Goal: Information Seeking & Learning: Check status

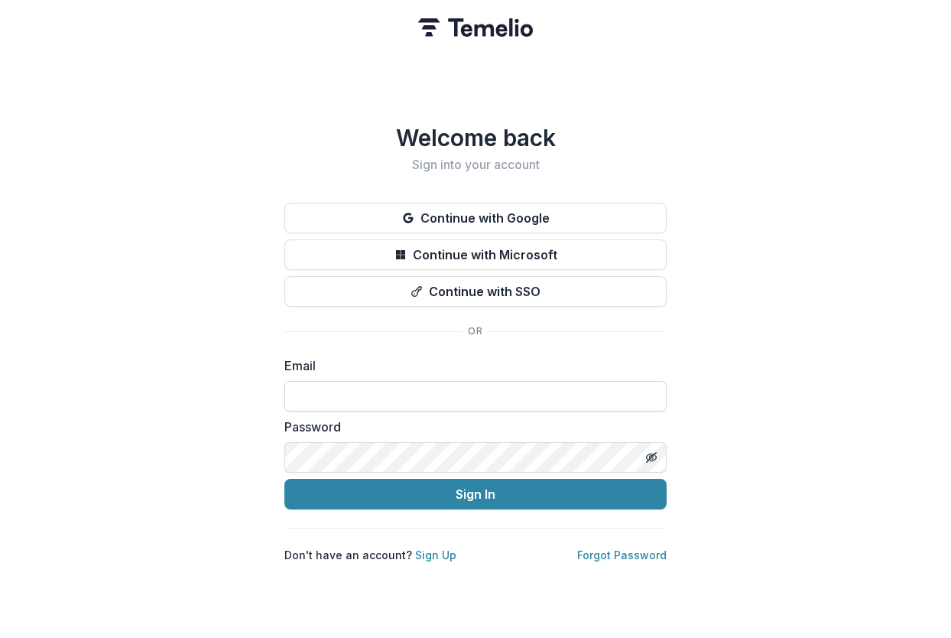
click at [348, 385] on input at bounding box center [475, 396] width 382 height 31
type input "**********"
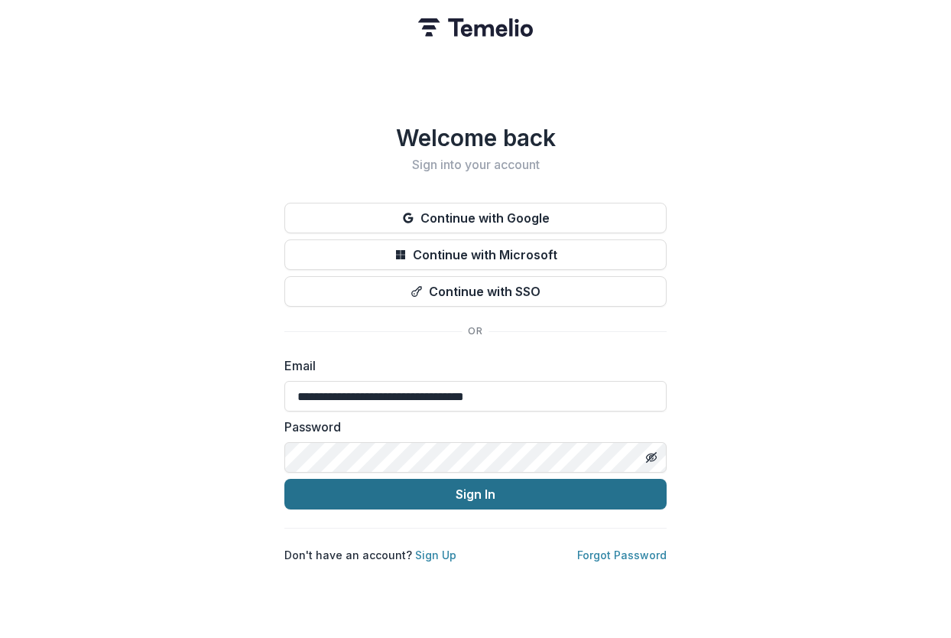
click at [441, 490] on button "Sign In" at bounding box center [475, 494] width 382 height 31
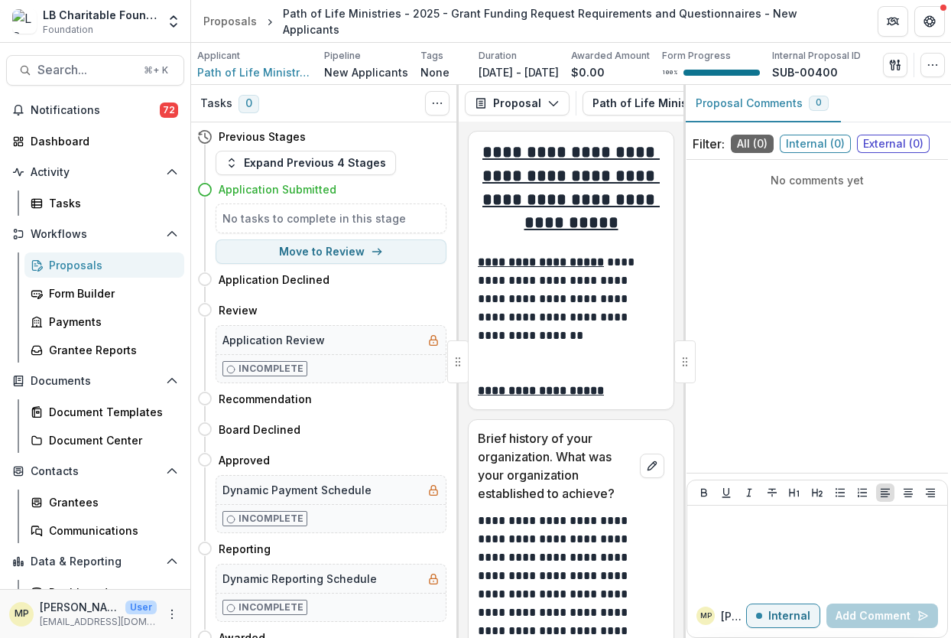
click at [104, 266] on div "Proposals" at bounding box center [110, 265] width 123 height 16
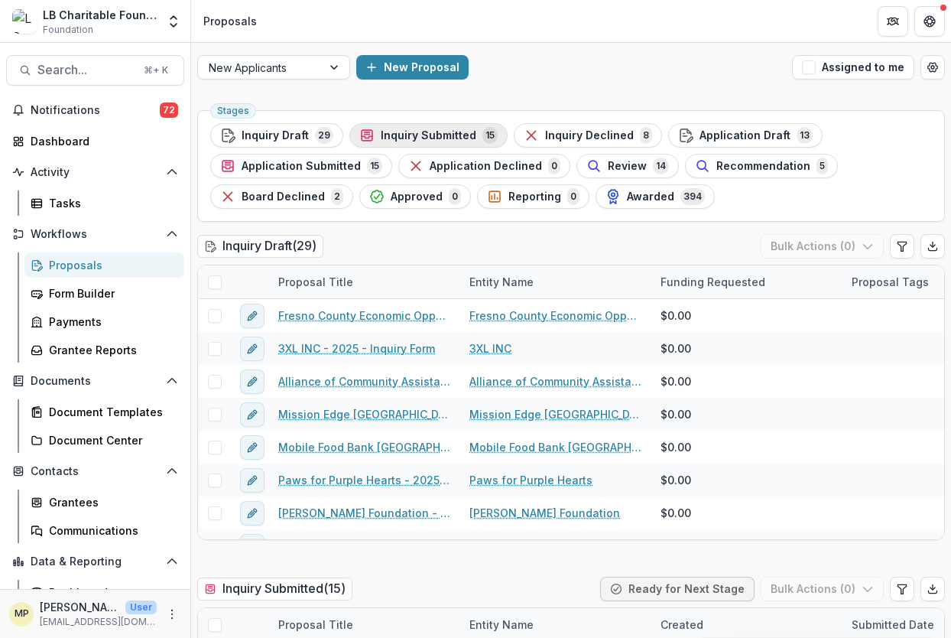
click at [445, 139] on span "Inquiry Submitted" at bounding box center [429, 135] width 96 height 13
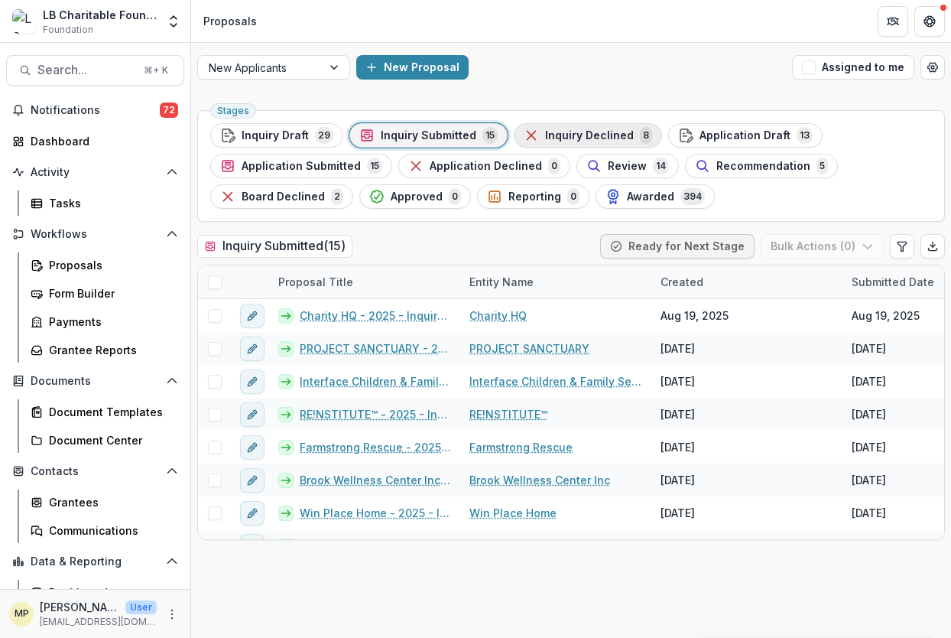
click at [590, 140] on span "Inquiry Declined" at bounding box center [589, 135] width 89 height 13
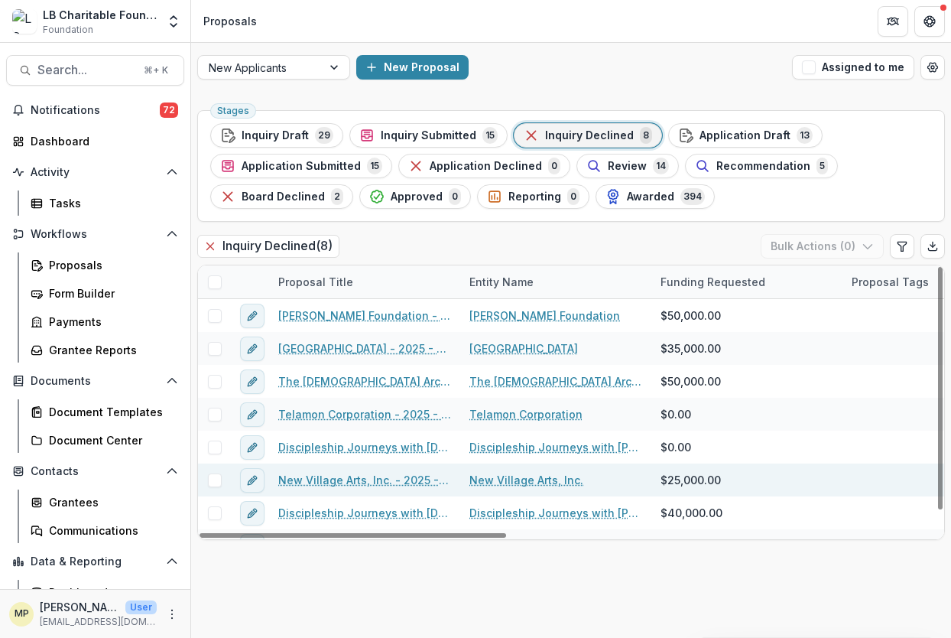
click at [354, 482] on link "New Village Arts, Inc. - 2025 - Grant Funding Request Requirements and Question…" at bounding box center [364, 480] width 173 height 16
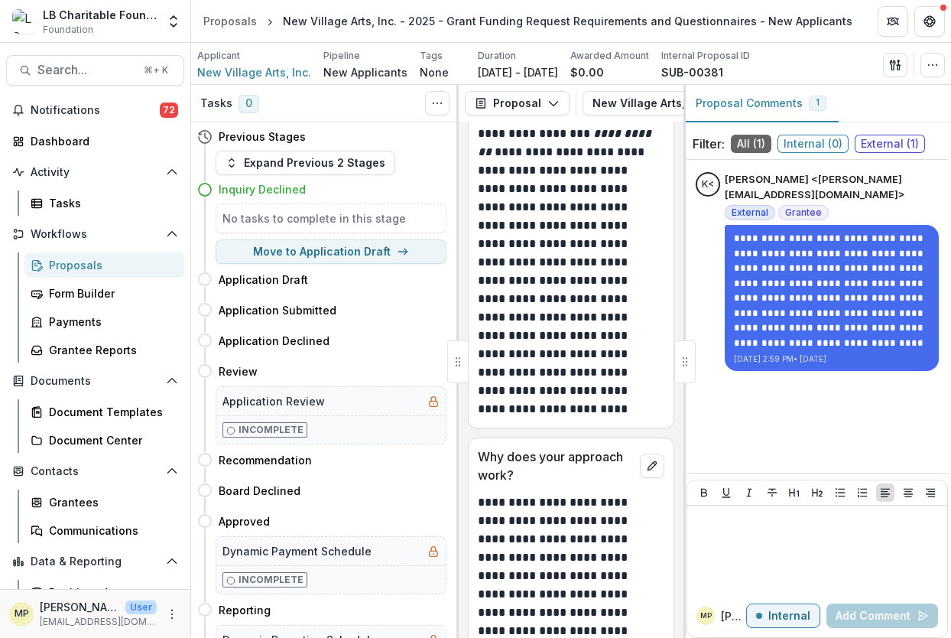
scroll to position [6720, 0]
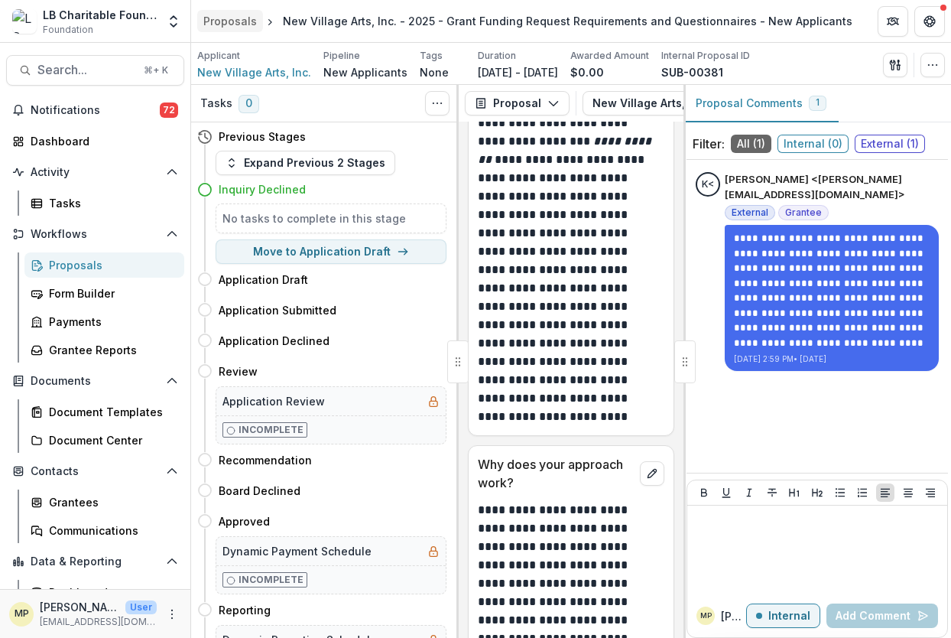
click at [240, 24] on div "Proposals" at bounding box center [230, 21] width 54 height 16
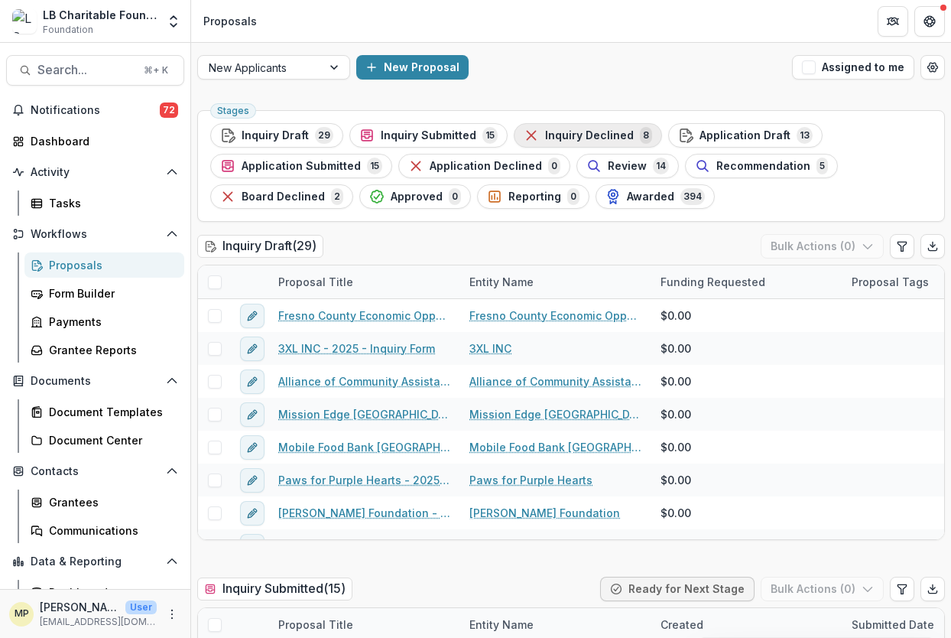
click at [571, 133] on span "Inquiry Declined" at bounding box center [589, 135] width 89 height 13
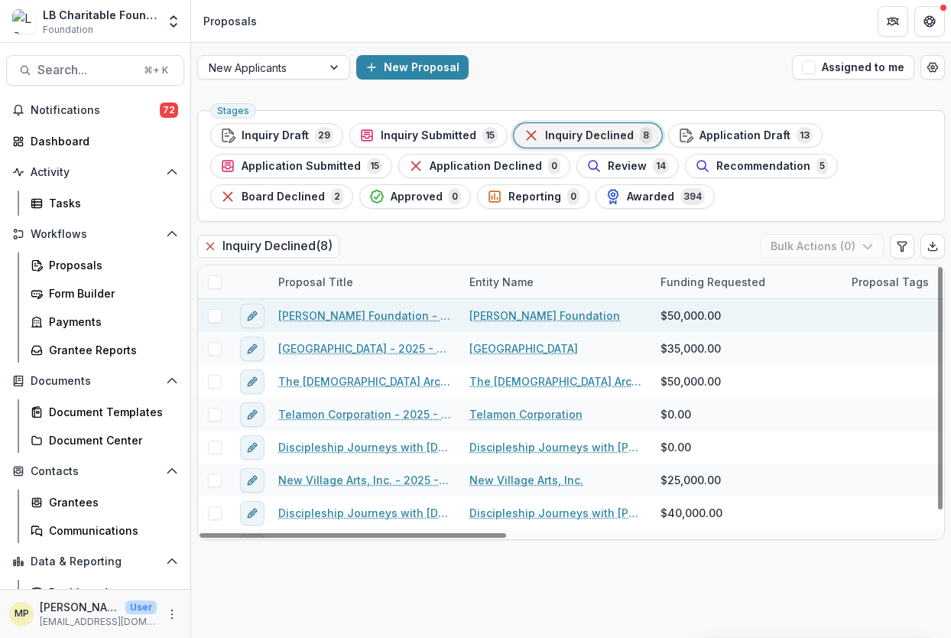
click at [387, 313] on link "[PERSON_NAME] Foundation - 2025 - Grant Funding Request Requirements and Questi…" at bounding box center [364, 315] width 173 height 16
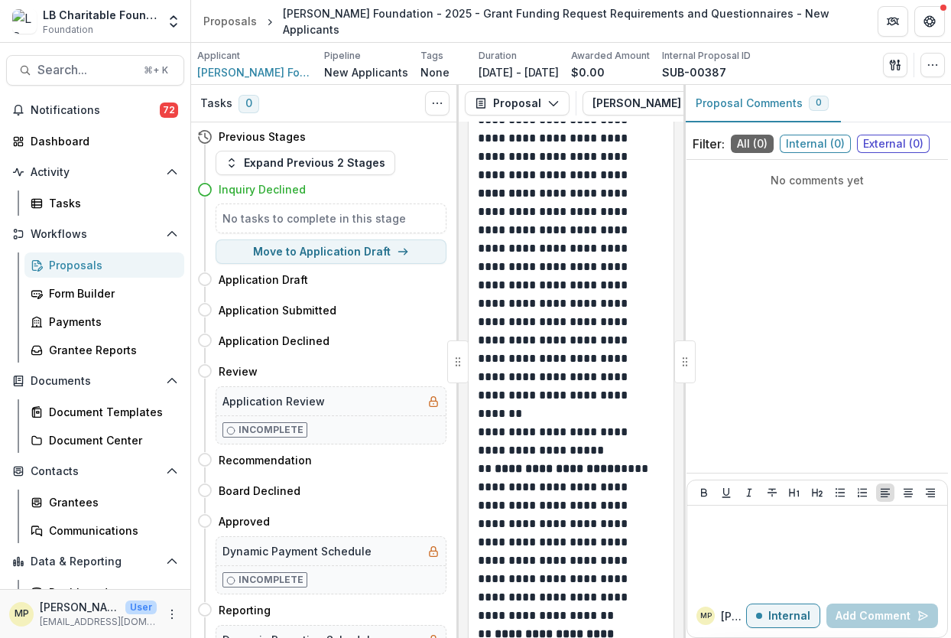
scroll to position [1365, 0]
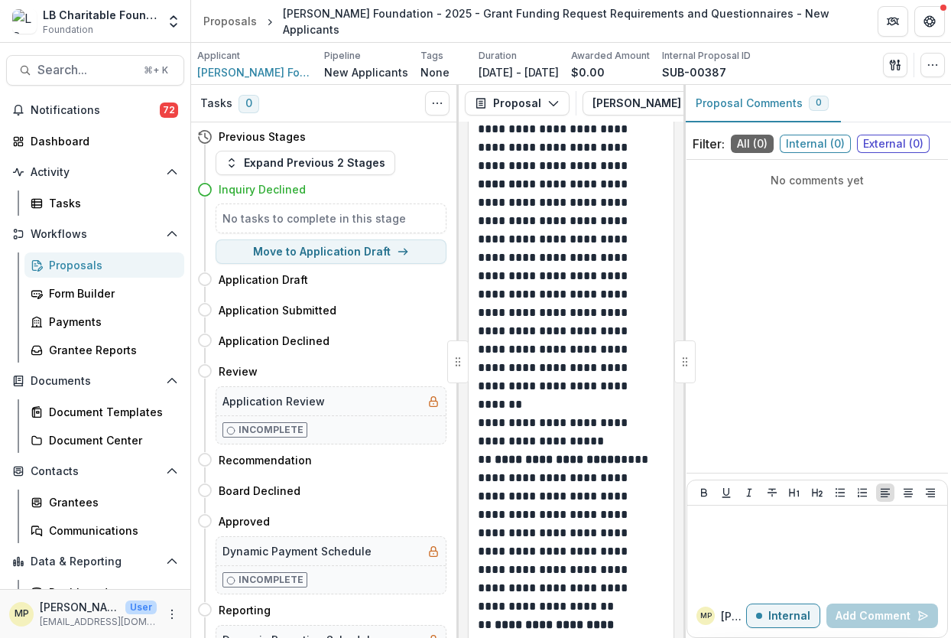
click at [70, 265] on div "Proposals" at bounding box center [110, 265] width 123 height 16
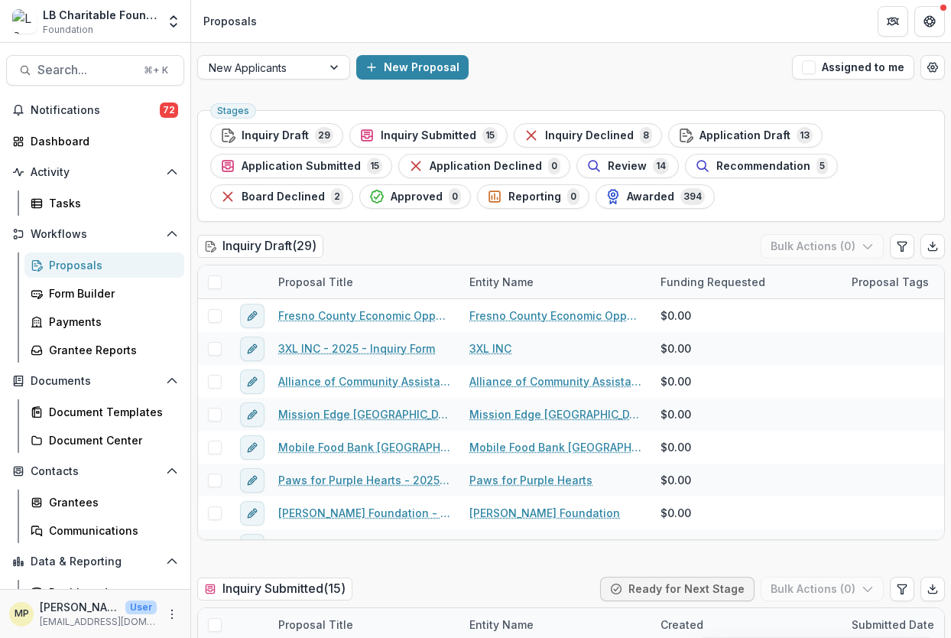
click at [566, 135] on span "Inquiry Declined" at bounding box center [589, 135] width 89 height 13
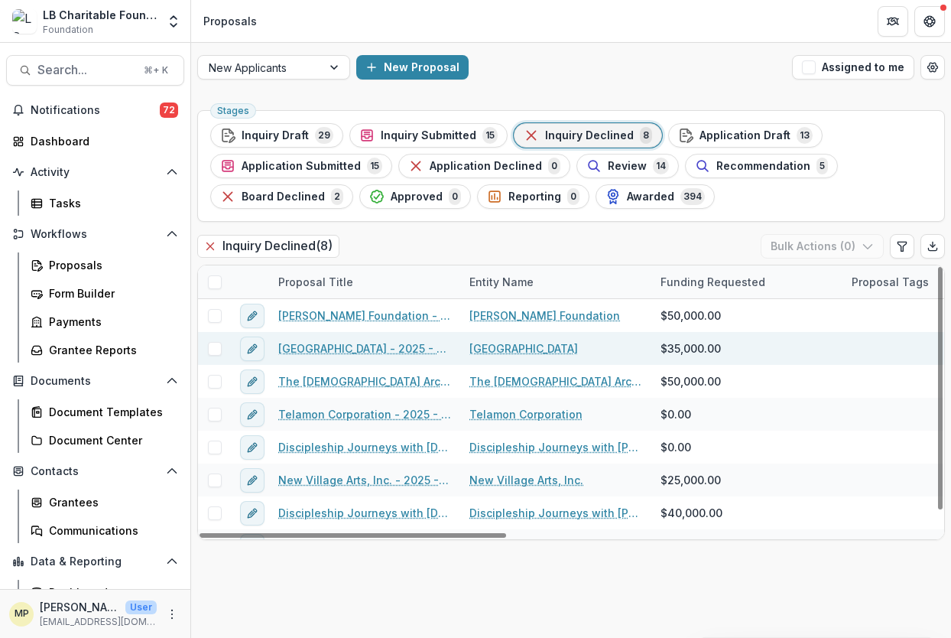
click at [386, 350] on link "[GEOGRAPHIC_DATA] - 2025 - Grant Funding Request Requirements and Questionnaire…" at bounding box center [364, 348] width 173 height 16
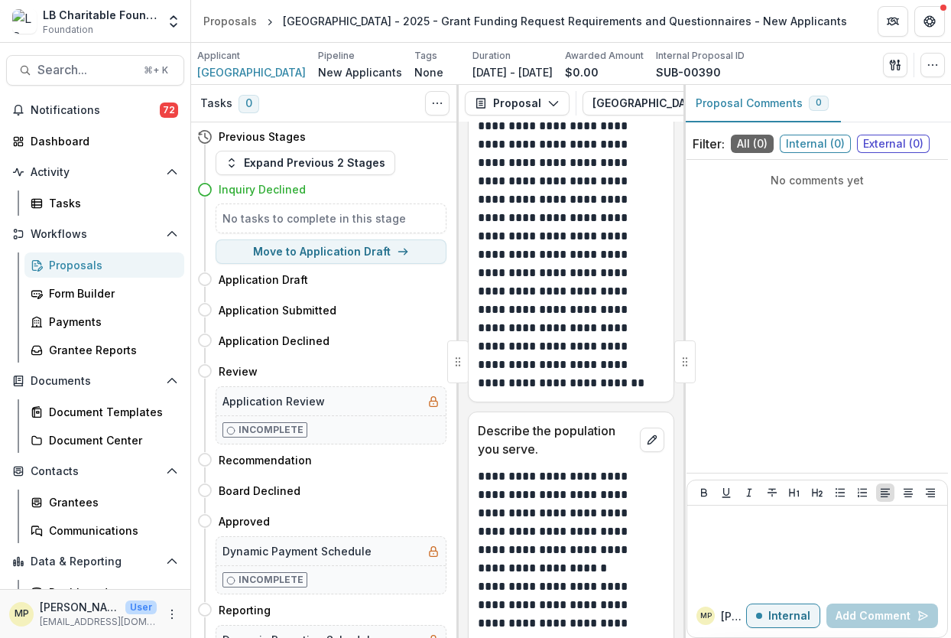
scroll to position [1684, 0]
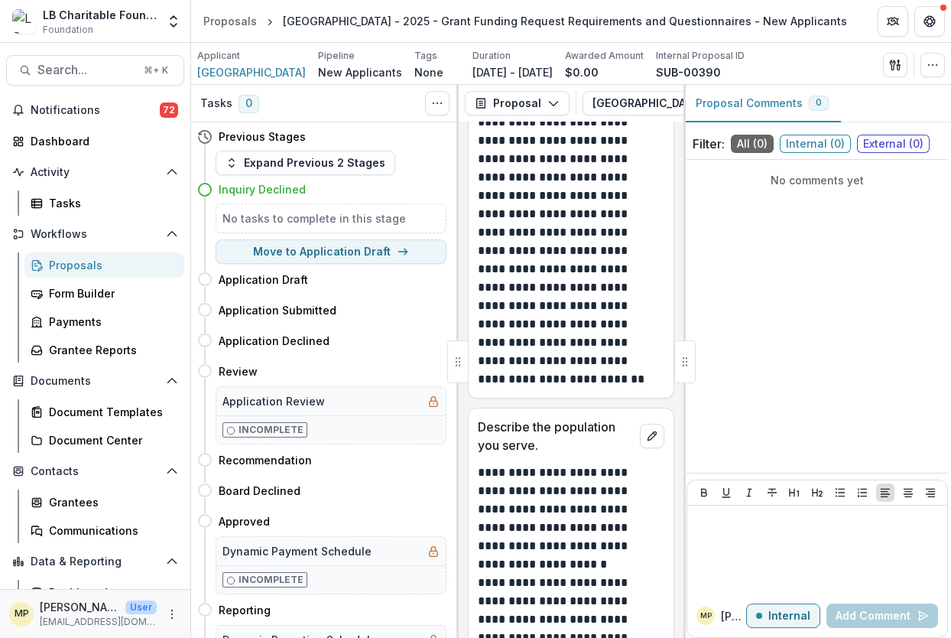
click at [75, 263] on div "Proposals" at bounding box center [110, 265] width 123 height 16
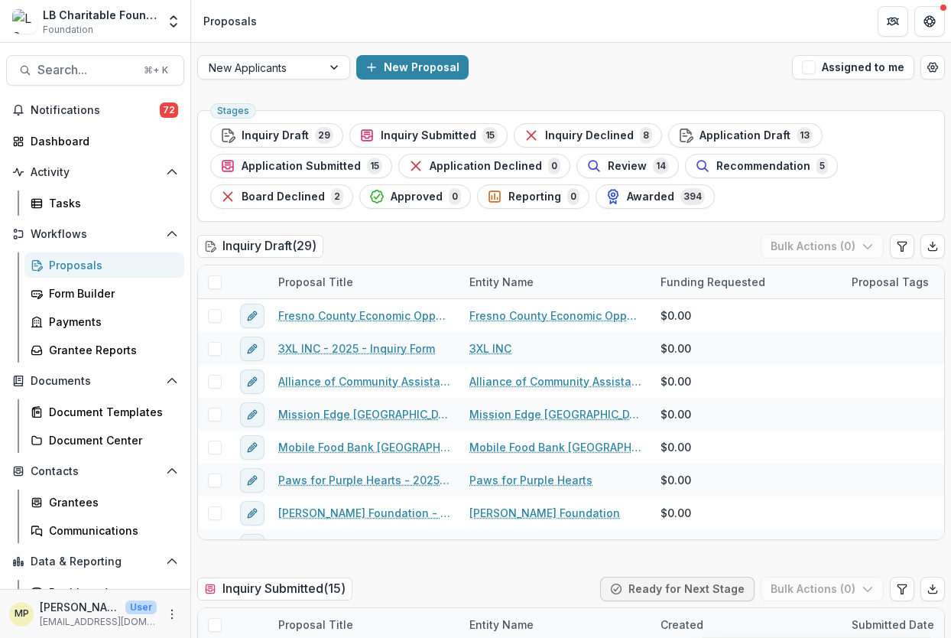
click at [573, 136] on span "Inquiry Declined" at bounding box center [589, 135] width 89 height 13
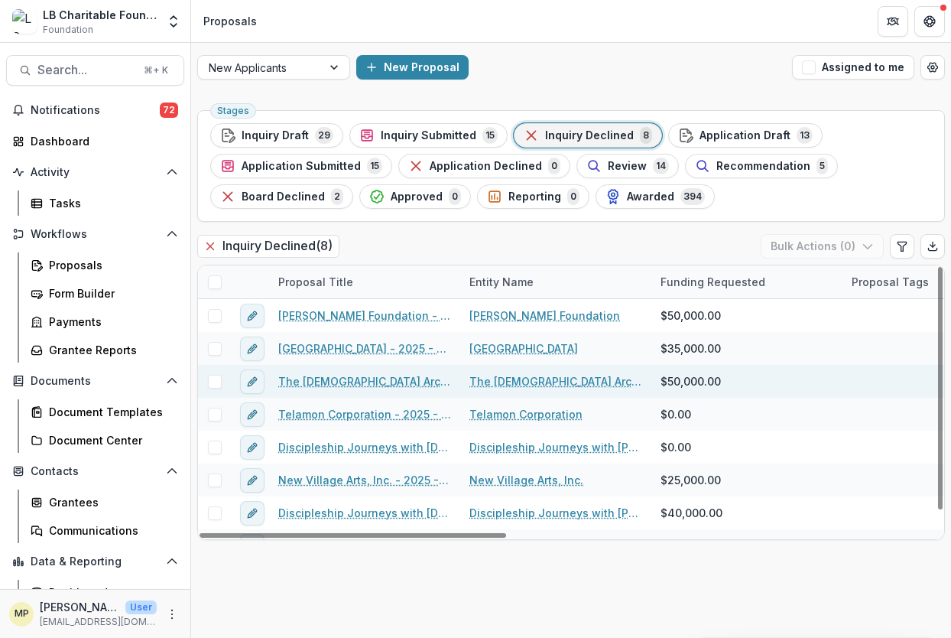
click at [384, 381] on link "The [DEMOGRAPHIC_DATA] Archbishop of [GEOGRAPHIC_DATA] - 2025 - Grant Funding R…" at bounding box center [364, 381] width 173 height 16
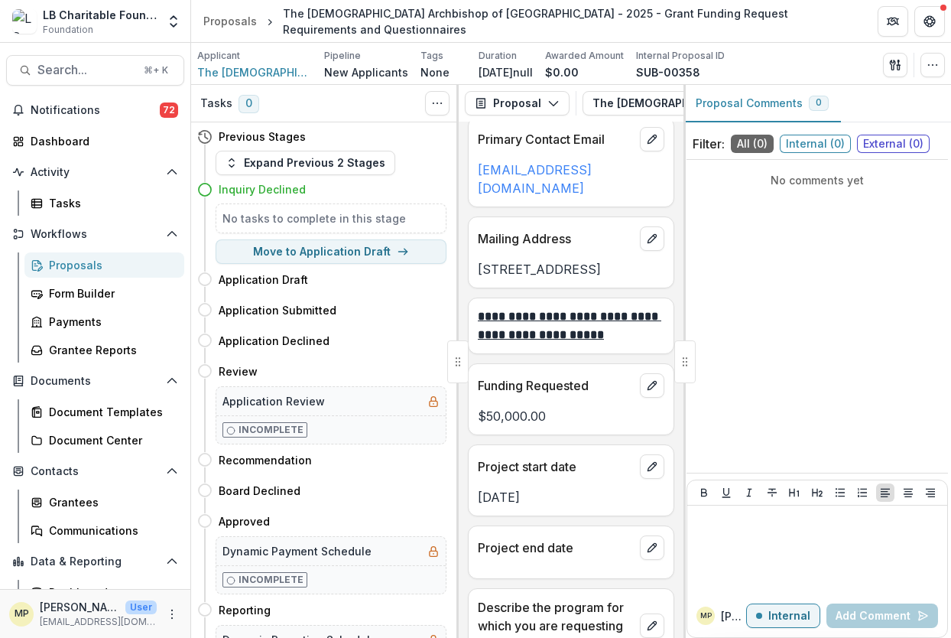
scroll to position [2689, 0]
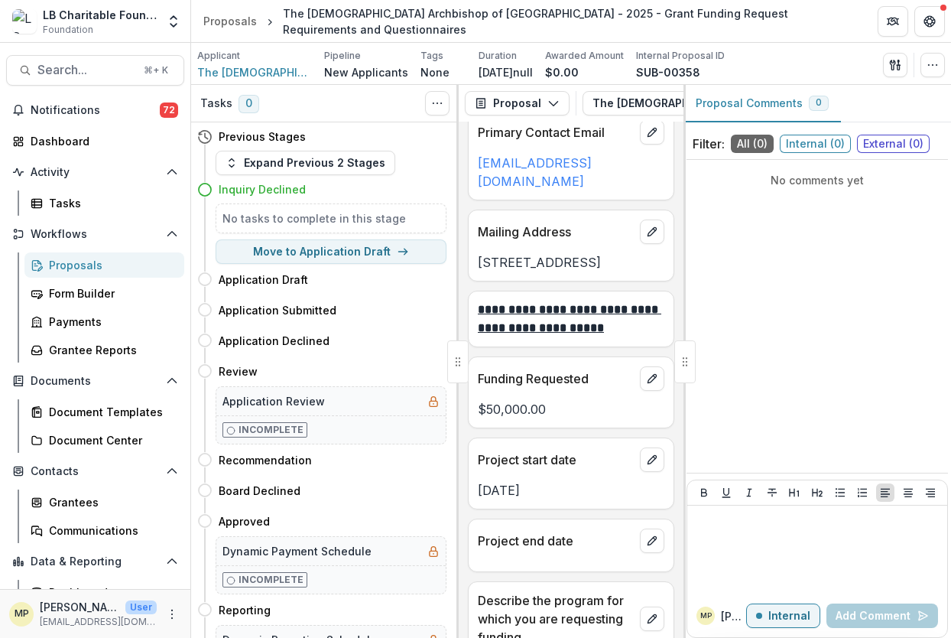
click at [611, 337] on p "**********" at bounding box center [571, 318] width 187 height 37
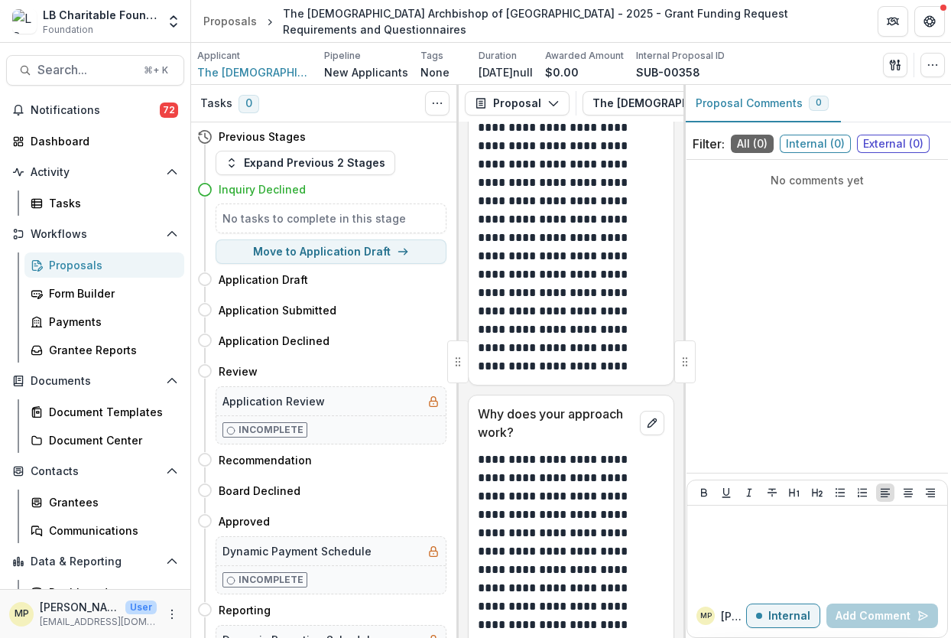
scroll to position [3263, 0]
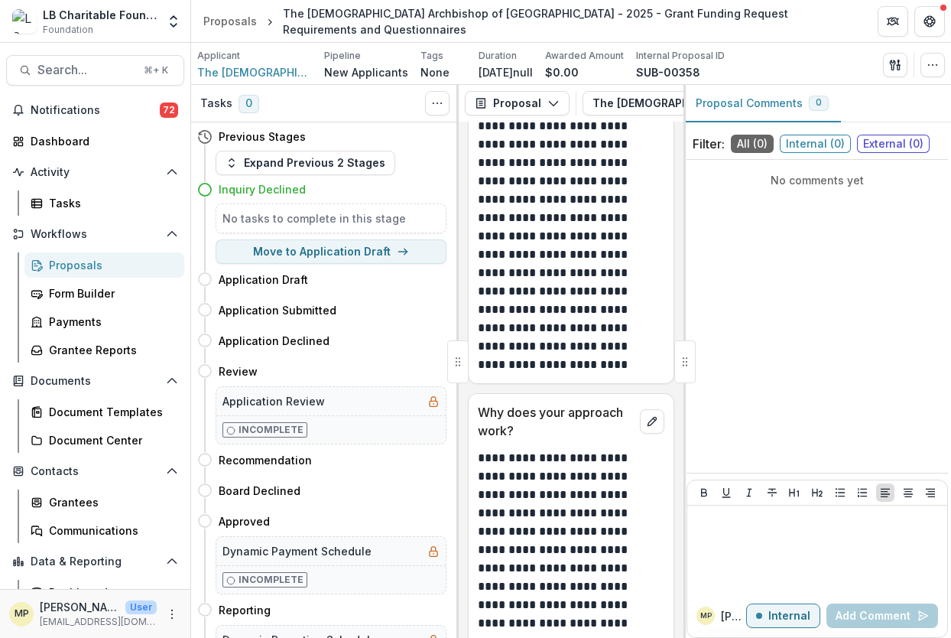
click at [99, 262] on div "Proposals" at bounding box center [110, 265] width 123 height 16
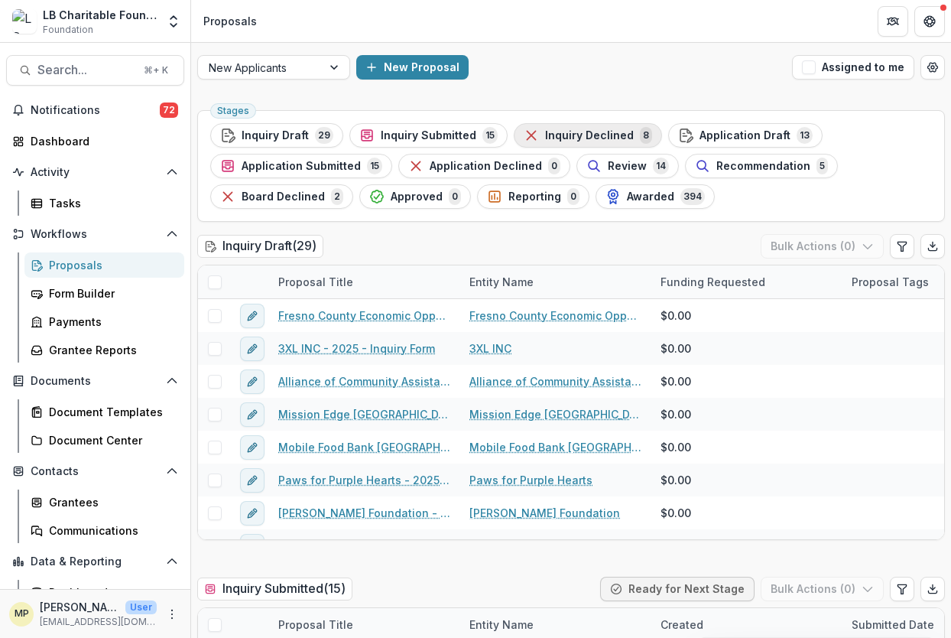
click at [589, 134] on span "Inquiry Declined" at bounding box center [589, 135] width 89 height 13
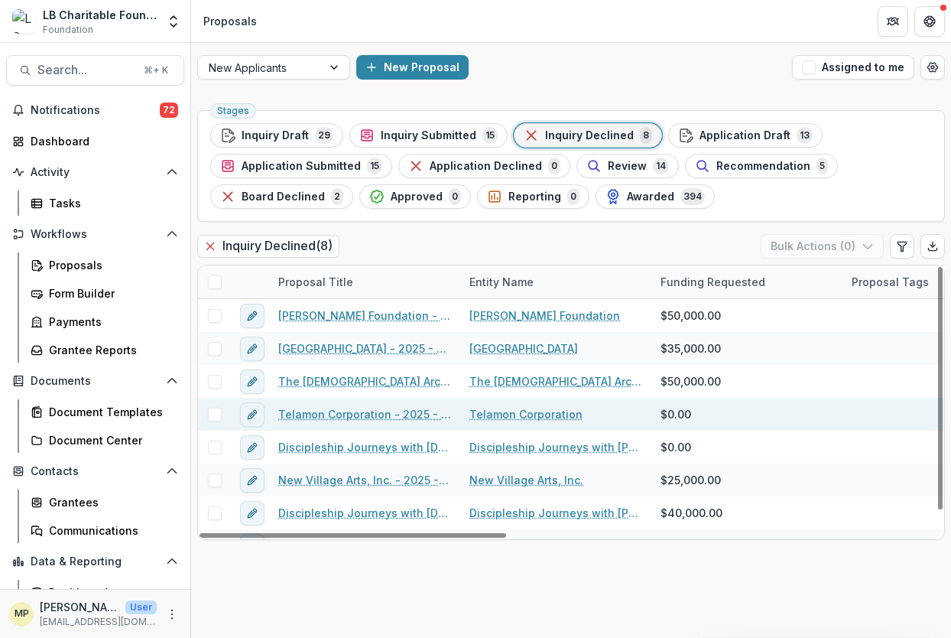
click at [345, 415] on link "Telamon Corporation - 2025 - Grant Funding Request Requirements and Questionnai…" at bounding box center [364, 414] width 173 height 16
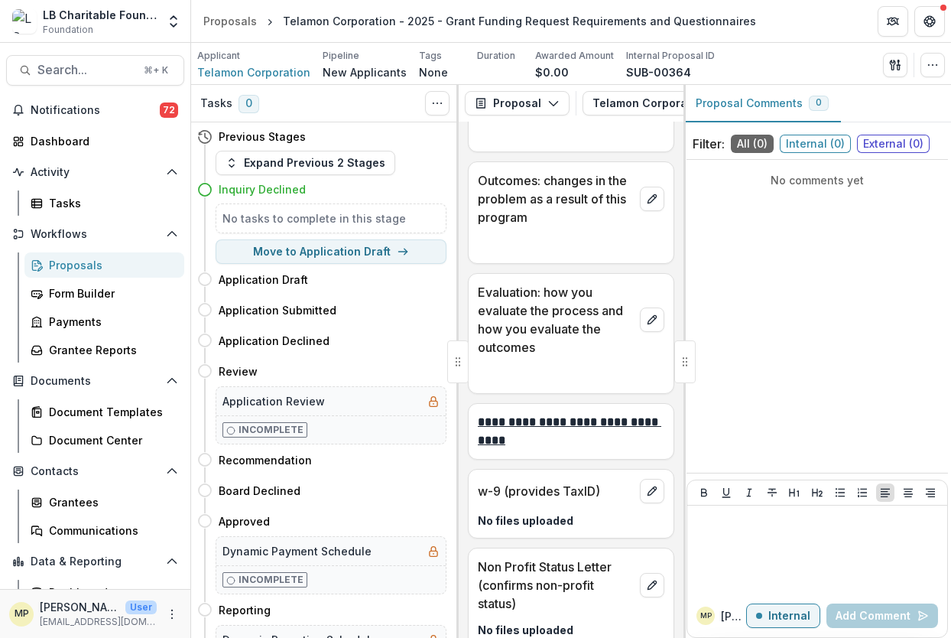
scroll to position [3668, 0]
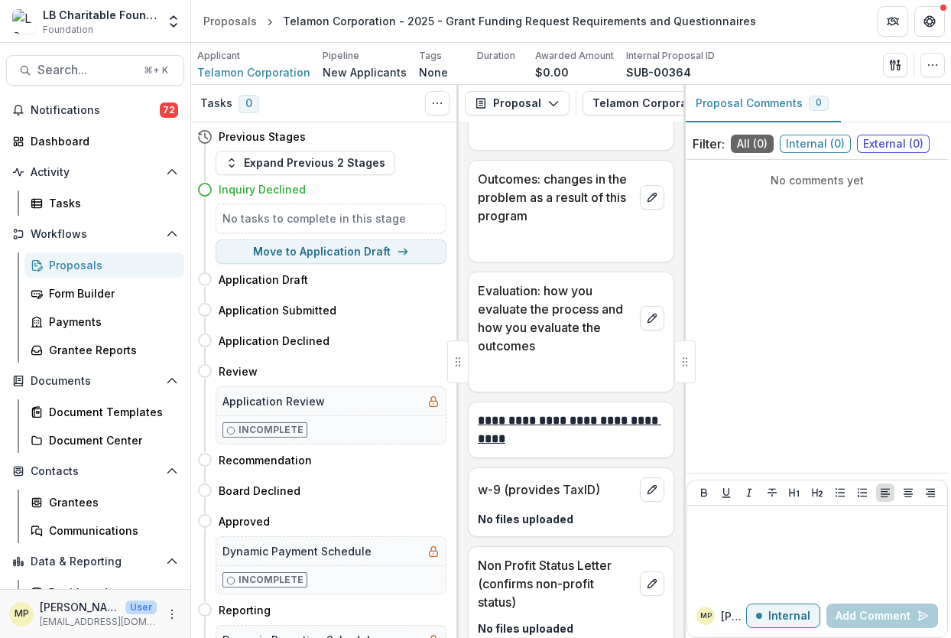
click at [83, 271] on div "Proposals" at bounding box center [110, 265] width 123 height 16
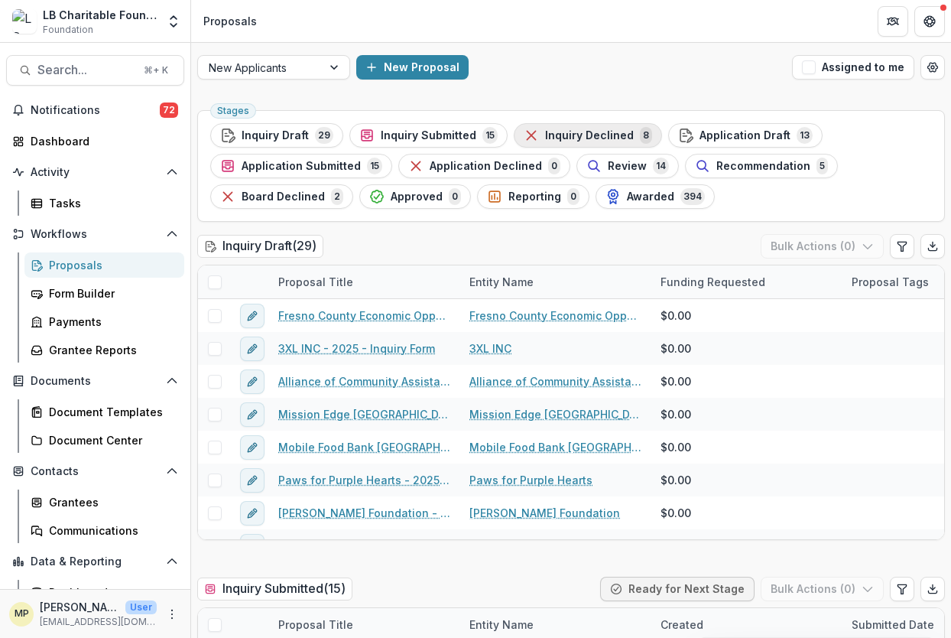
click at [576, 133] on span "Inquiry Declined" at bounding box center [589, 135] width 89 height 13
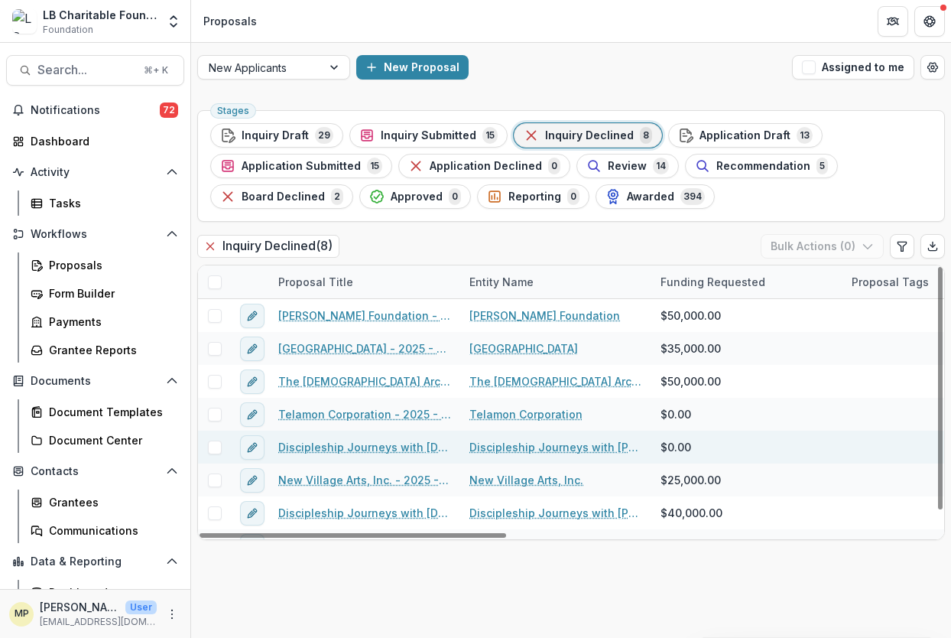
click at [371, 450] on link "Discipleship Journeys with [DEMOGRAPHIC_DATA] - 2025 - Inquiry Form" at bounding box center [364, 447] width 173 height 16
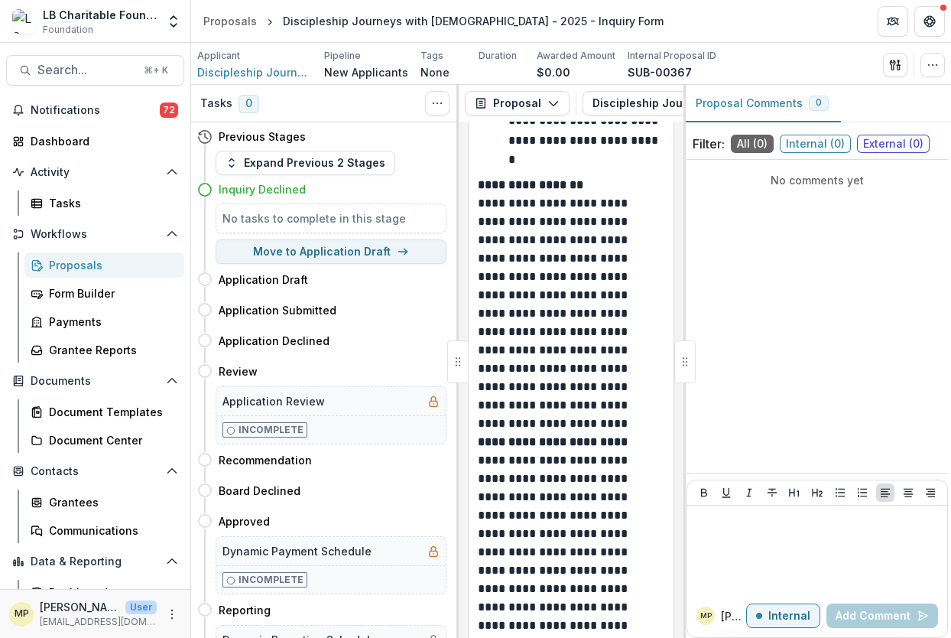
scroll to position [1776, 0]
click at [77, 266] on div "Proposals" at bounding box center [110, 265] width 123 height 16
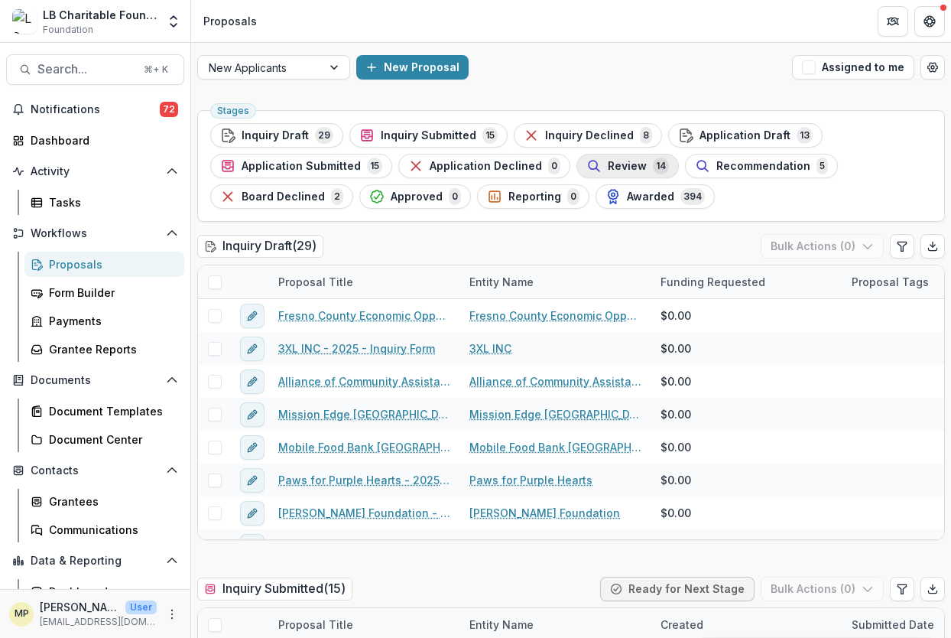
click at [618, 172] on div "Review 14" at bounding box center [627, 165] width 83 height 17
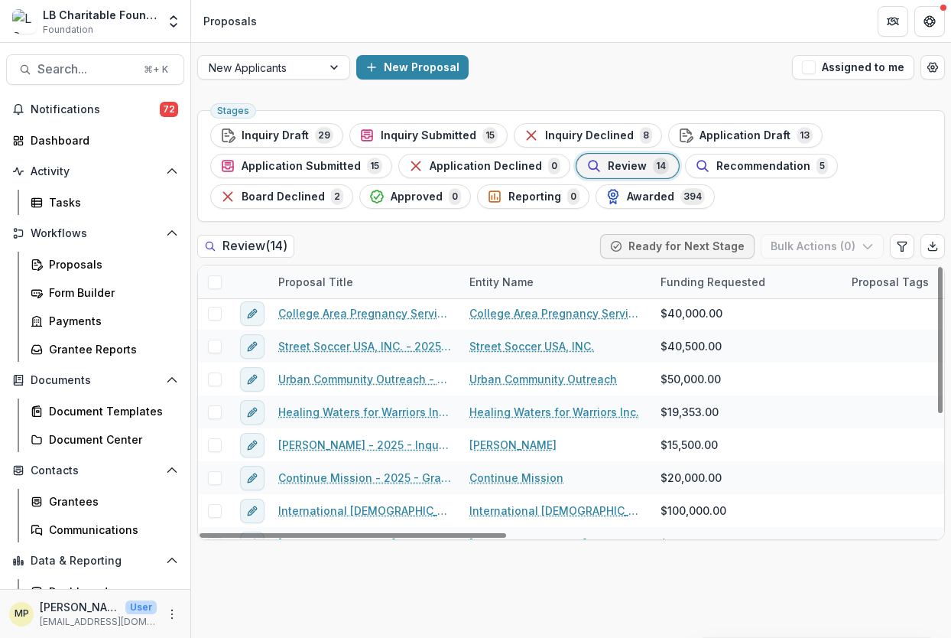
scroll to position [220, 0]
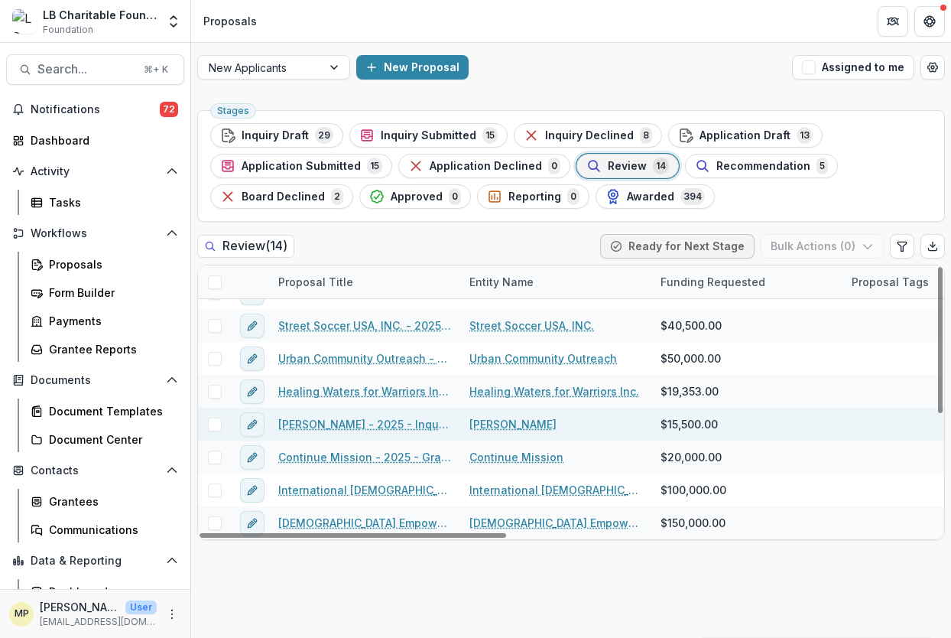
click at [389, 424] on link "[PERSON_NAME] - 2025 - Inquiry Form" at bounding box center [364, 424] width 173 height 16
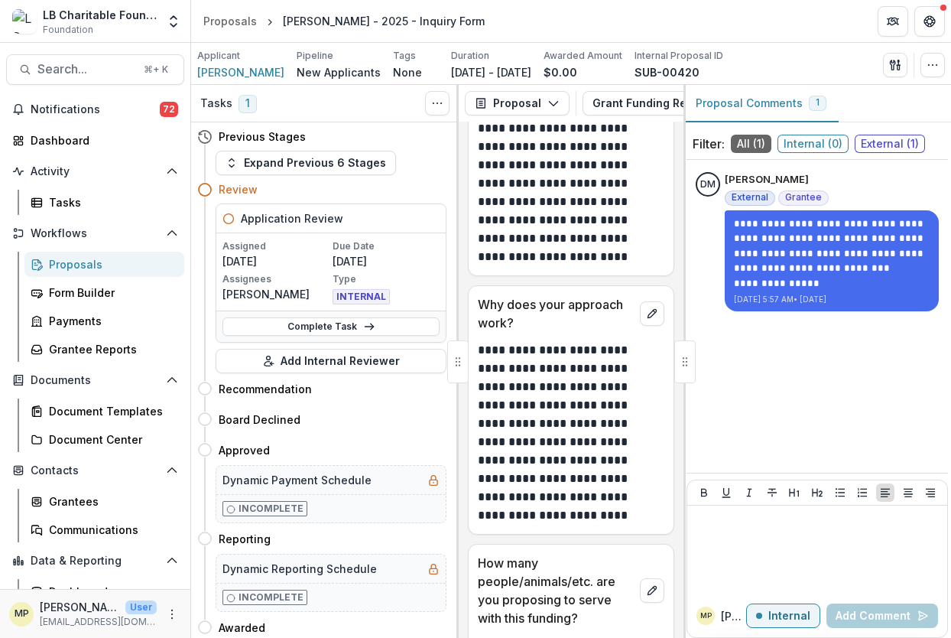
scroll to position [2938, 0]
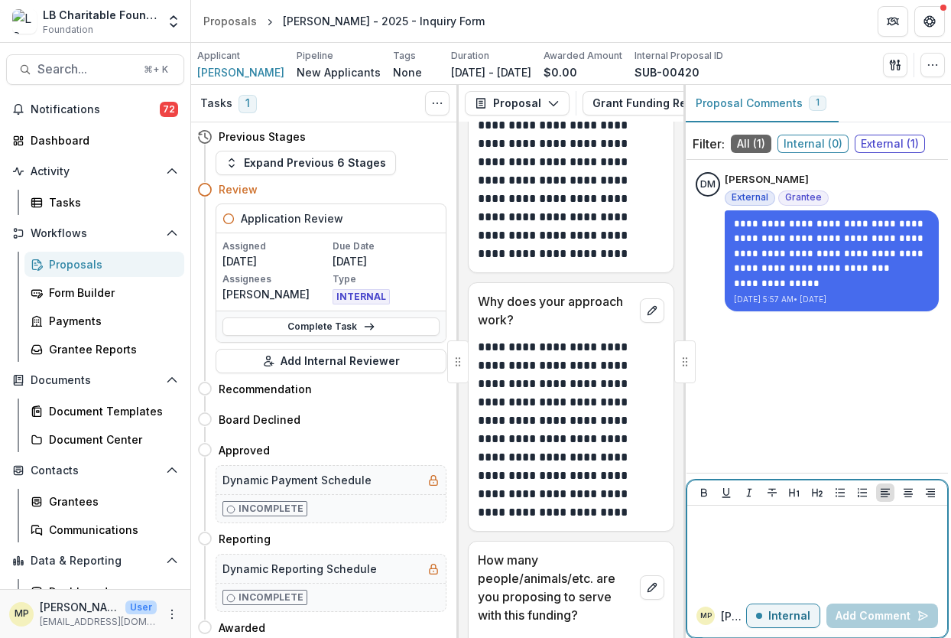
click at [781, 615] on p "Internal" at bounding box center [789, 615] width 42 height 13
click at [781, 615] on p "External" at bounding box center [788, 615] width 44 height 13
click at [721, 523] on p at bounding box center [817, 519] width 248 height 17
click at [743, 525] on p "To enrich screen reader interactions, please activate Accessibility in Grammarl…" at bounding box center [817, 519] width 248 height 17
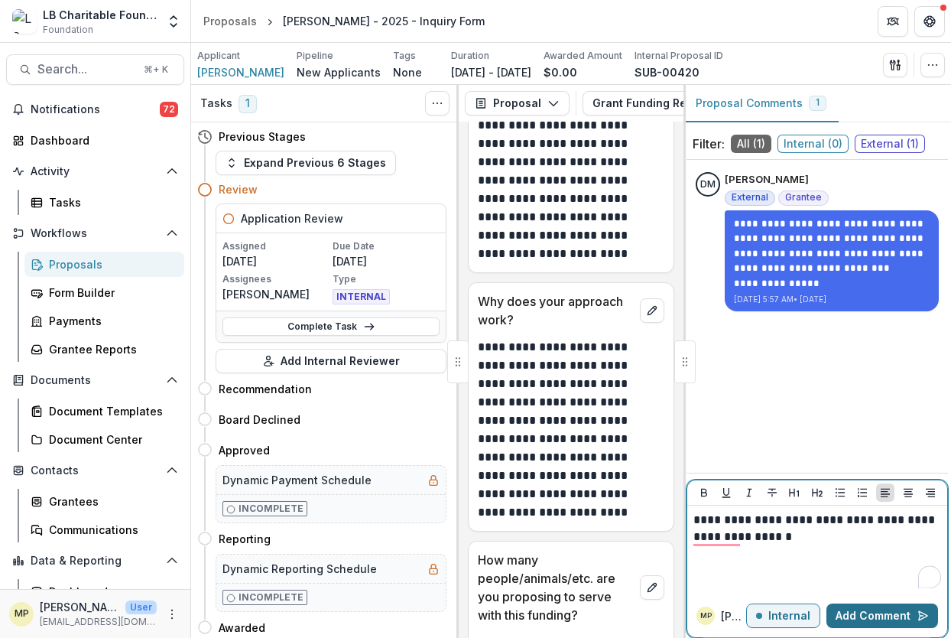
click at [902, 614] on button "Add Comment" at bounding box center [882, 615] width 112 height 24
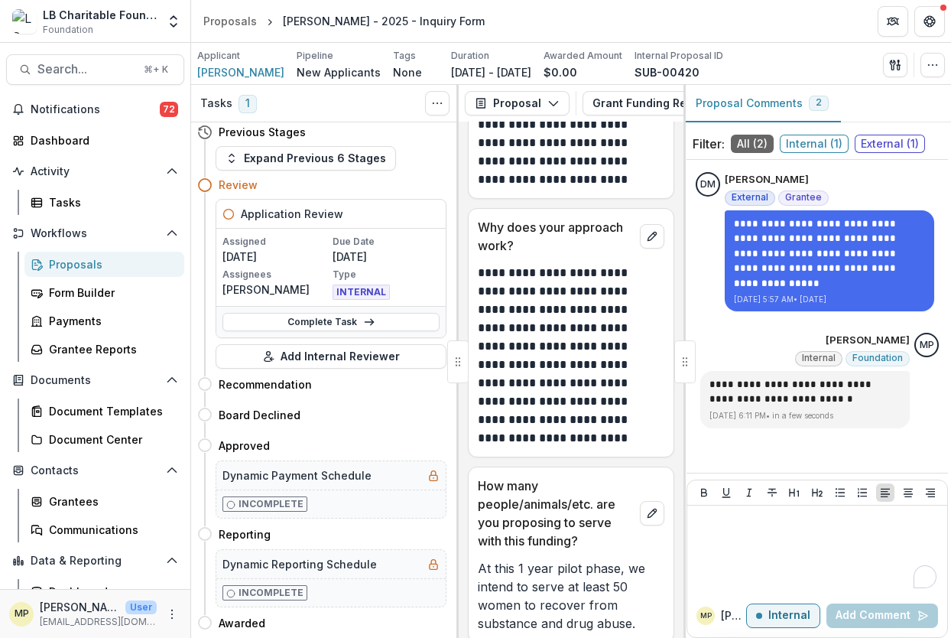
scroll to position [3014, 0]
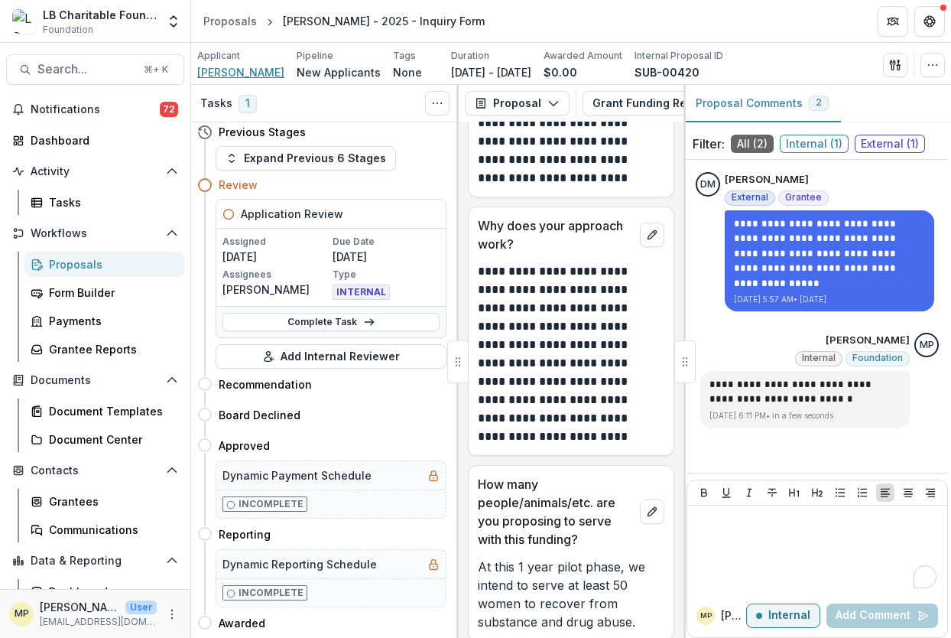
click at [238, 74] on span "[PERSON_NAME]" at bounding box center [240, 72] width 87 height 16
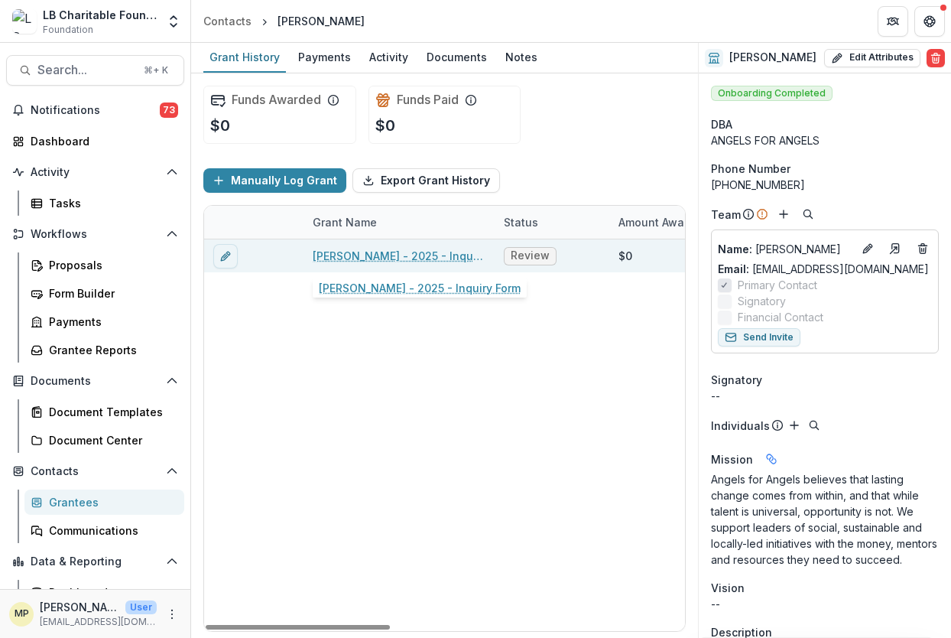
click at [399, 257] on link "[PERSON_NAME] - 2025 - Inquiry Form" at bounding box center [399, 256] width 173 height 16
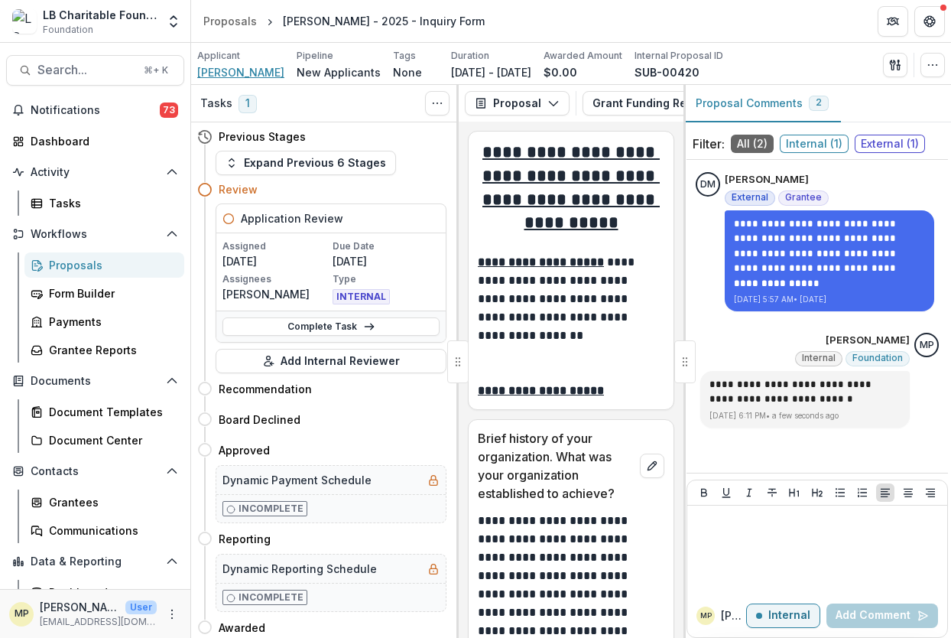
click at [258, 73] on span "[PERSON_NAME]" at bounding box center [240, 72] width 87 height 16
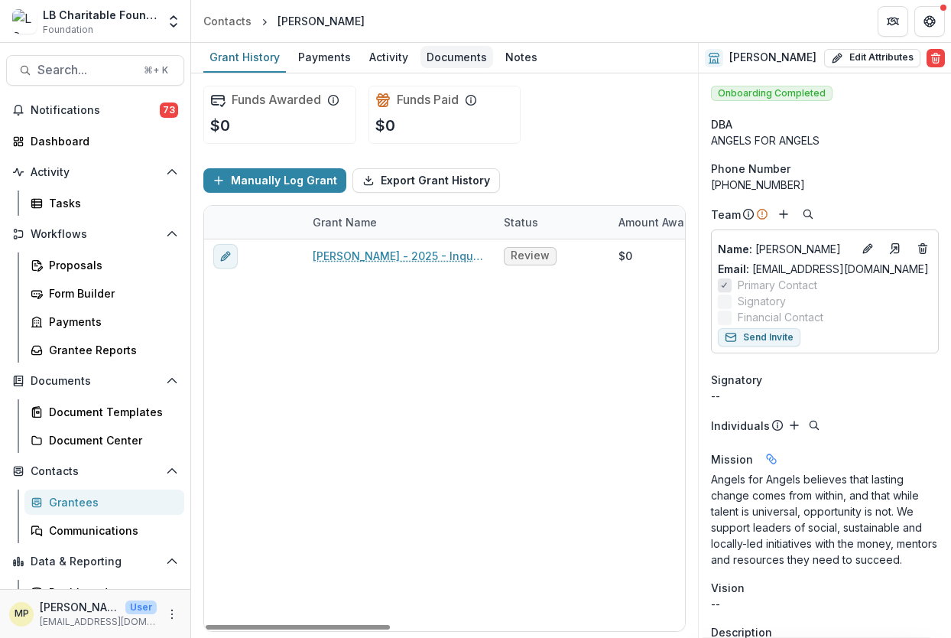
click at [458, 59] on div "Documents" at bounding box center [456, 57] width 73 height 22
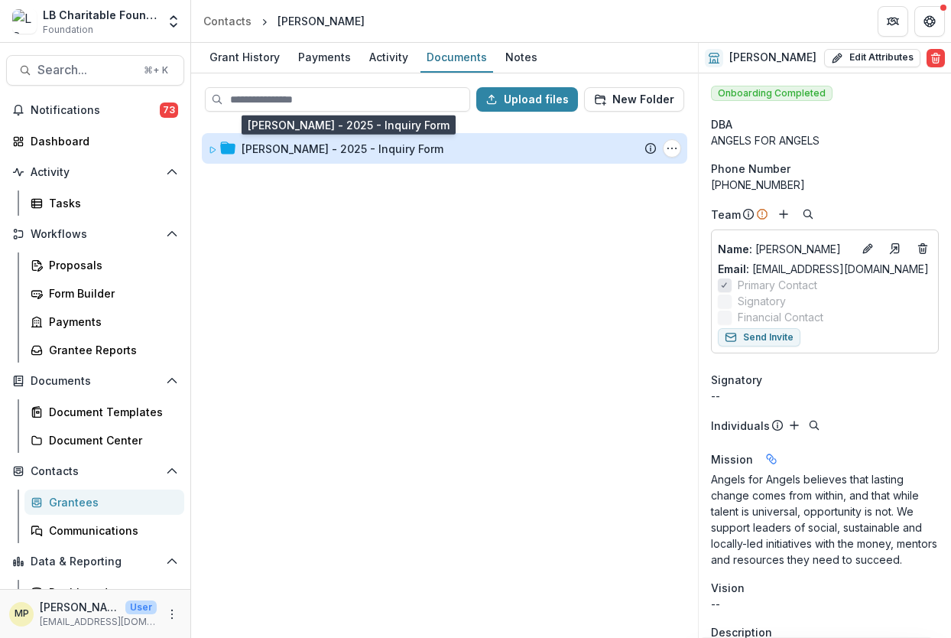
click at [303, 151] on div "[PERSON_NAME] - 2025 - Inquiry Form" at bounding box center [343, 149] width 202 height 16
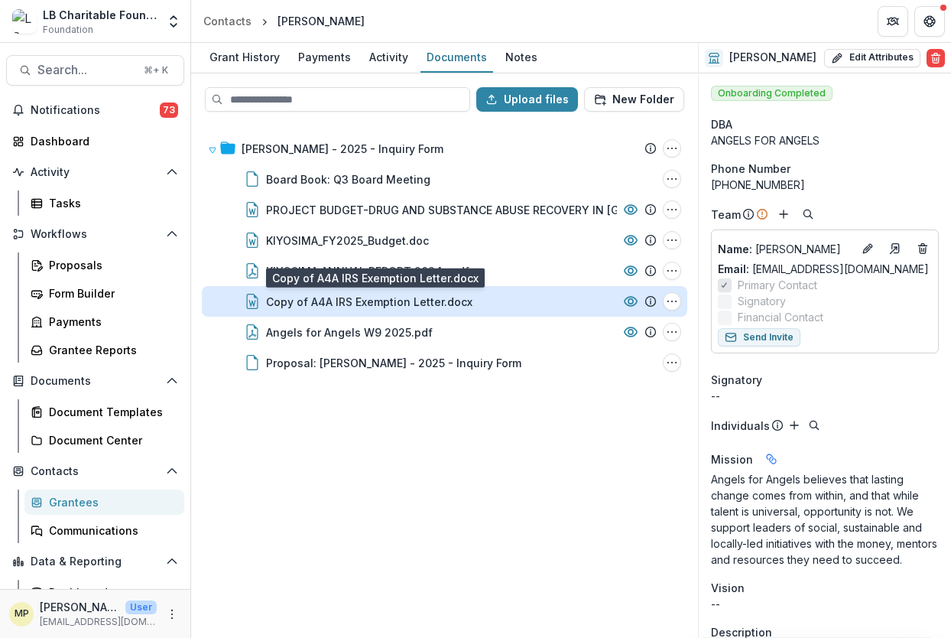
click at [342, 305] on div "Copy of A4A IRS Exemption Letter.docx" at bounding box center [369, 302] width 206 height 16
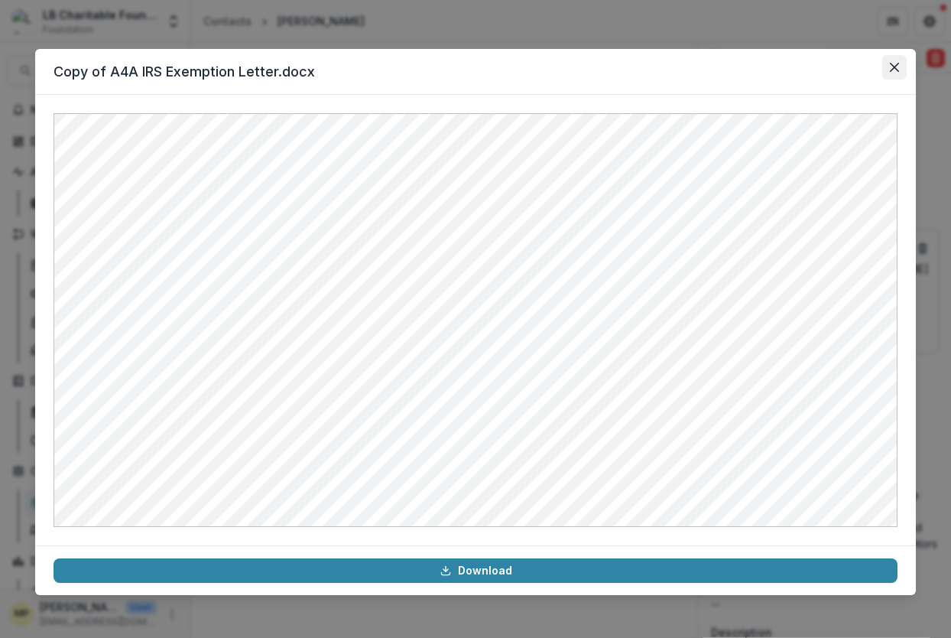
click at [894, 70] on icon "Close" at bounding box center [894, 67] width 9 height 9
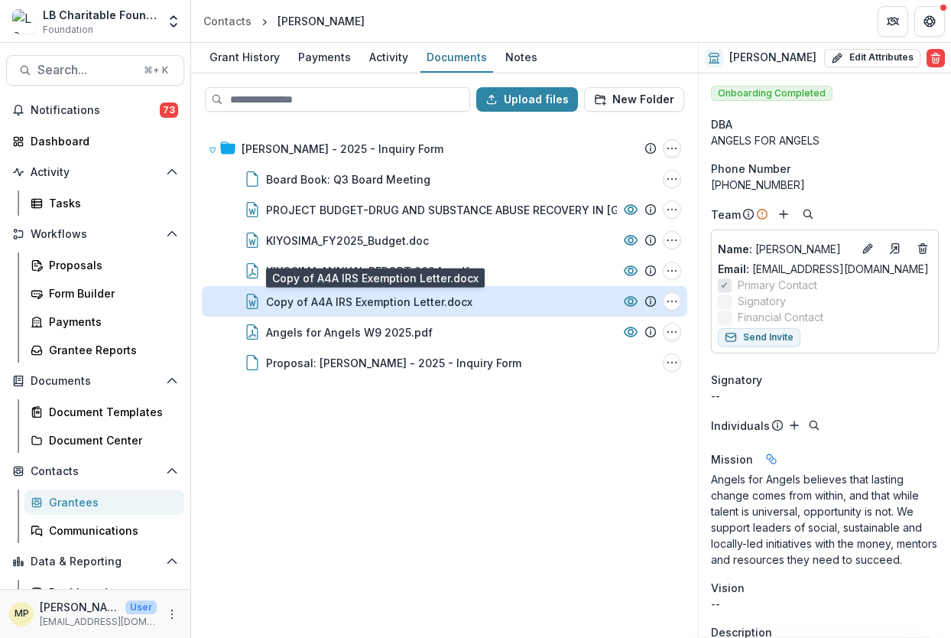
click at [358, 303] on div "Copy of A4A IRS Exemption Letter.docx" at bounding box center [369, 302] width 206 height 16
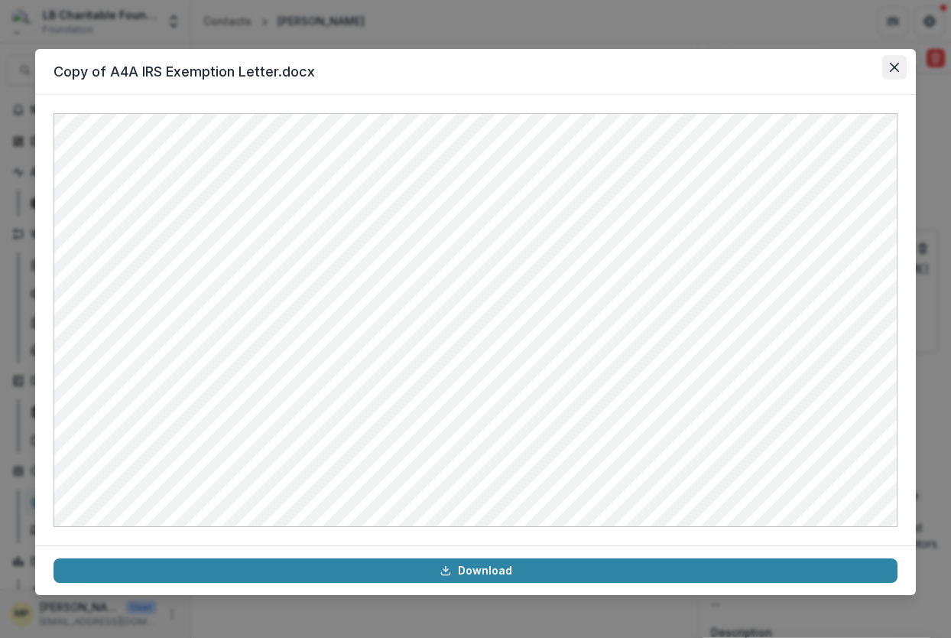
click at [891, 64] on icon "Close" at bounding box center [894, 67] width 9 height 9
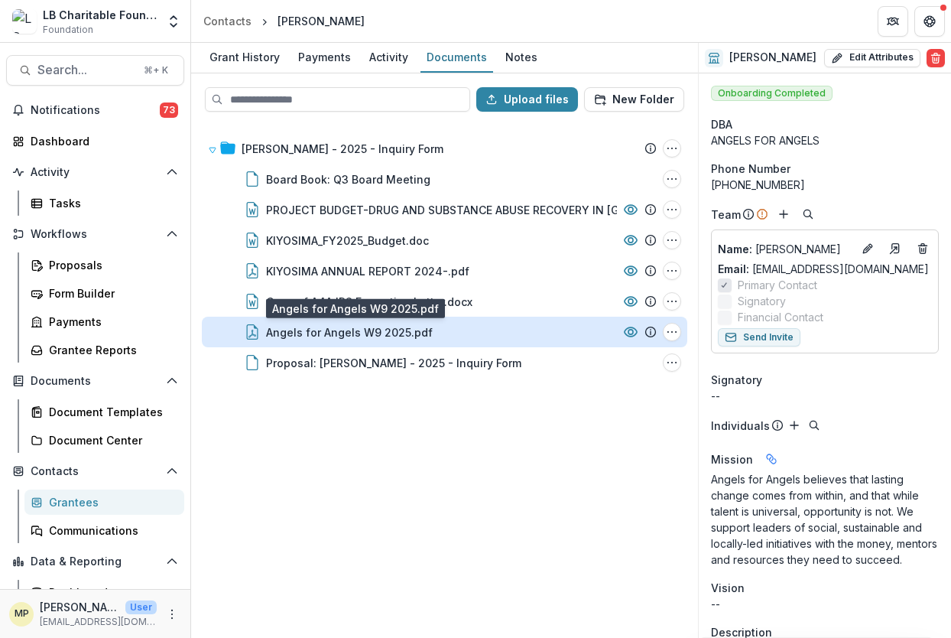
click at [316, 330] on div "Angels for Angels W9 2025.pdf" at bounding box center [349, 332] width 167 height 16
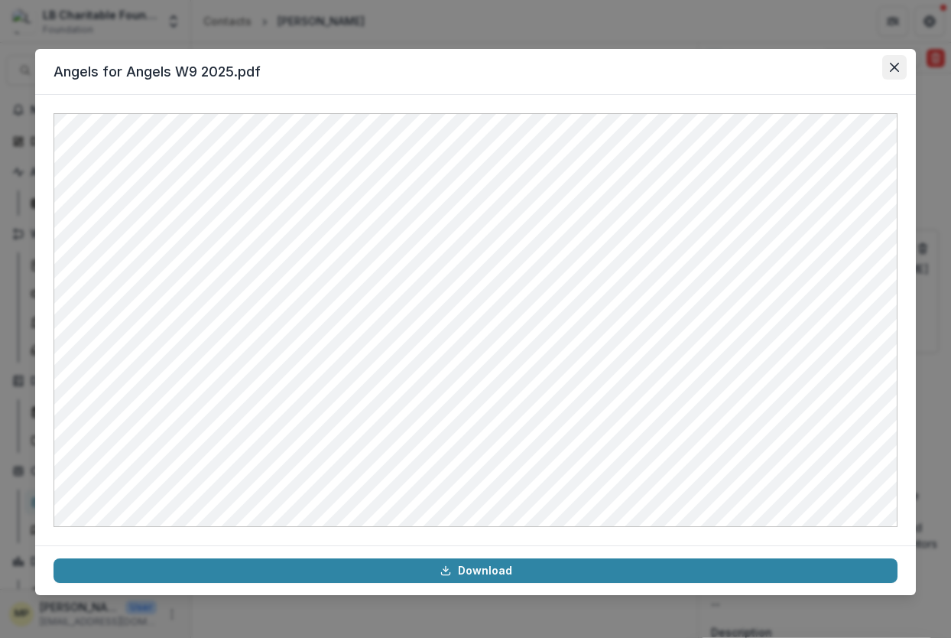
click at [896, 69] on icon "Close" at bounding box center [894, 67] width 9 height 9
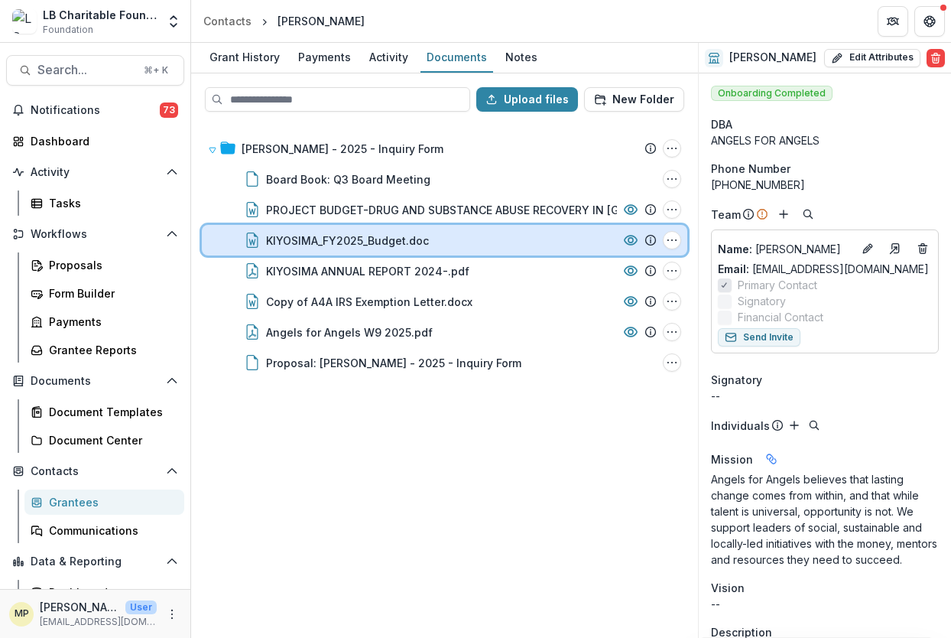
click at [535, 235] on div "KIYOSIMA_FY2025_Budget.doc" at bounding box center [441, 240] width 351 height 16
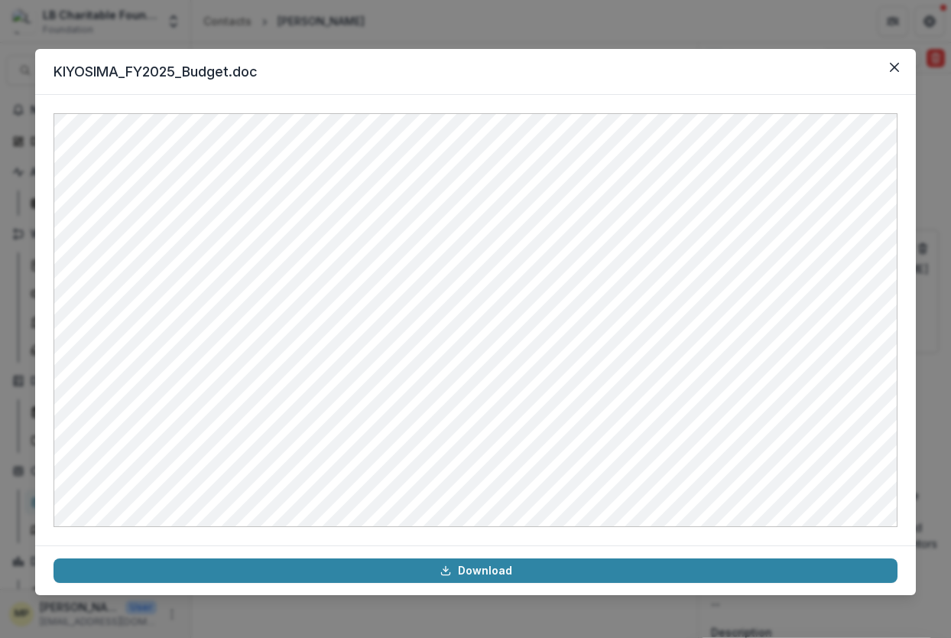
click at [894, 63] on icon "Close" at bounding box center [894, 67] width 9 height 9
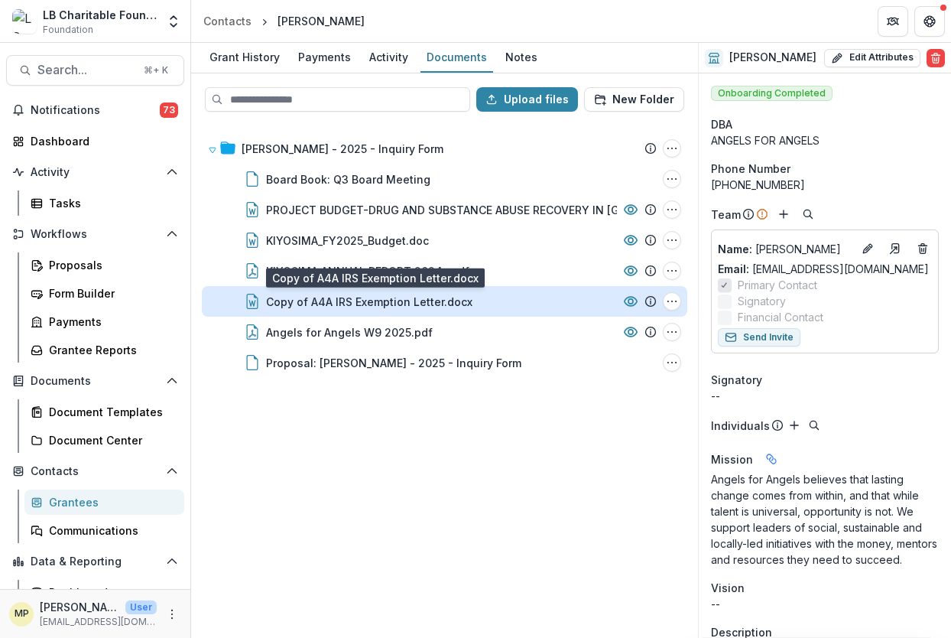
click at [401, 306] on div "Copy of A4A IRS Exemption Letter.docx" at bounding box center [369, 302] width 206 height 16
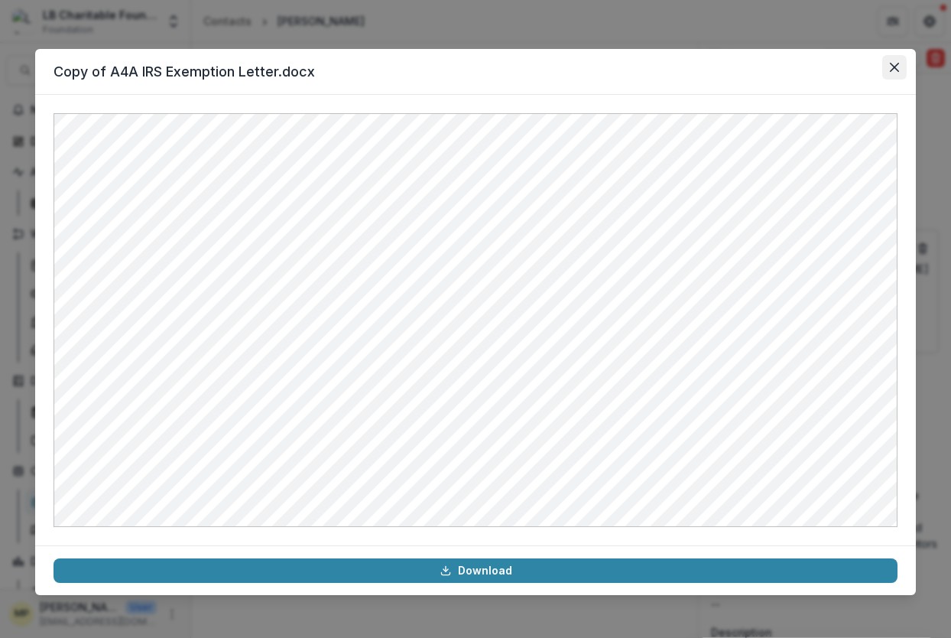
click at [891, 64] on icon "Close" at bounding box center [894, 67] width 9 height 9
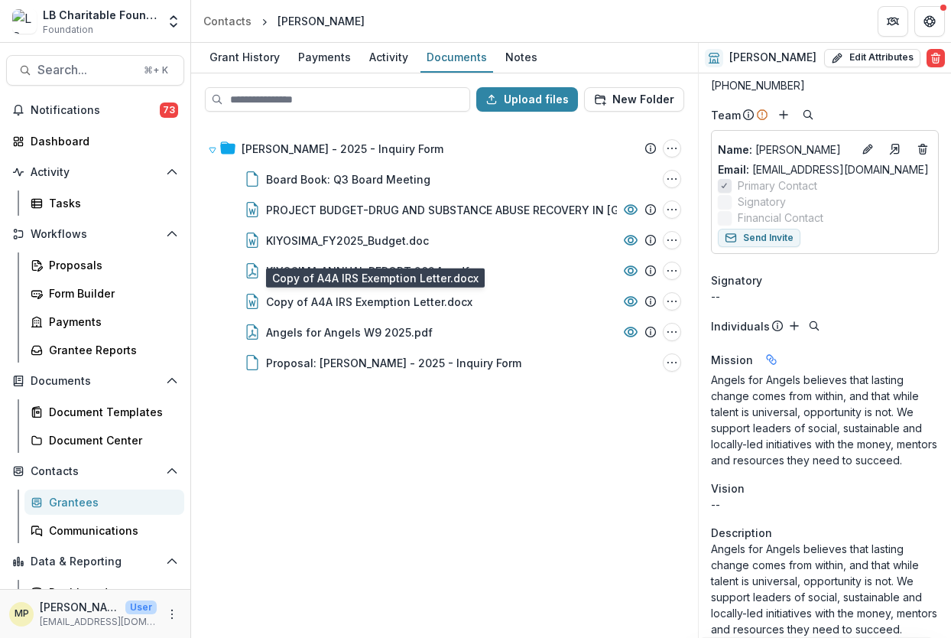
scroll to position [101, 0]
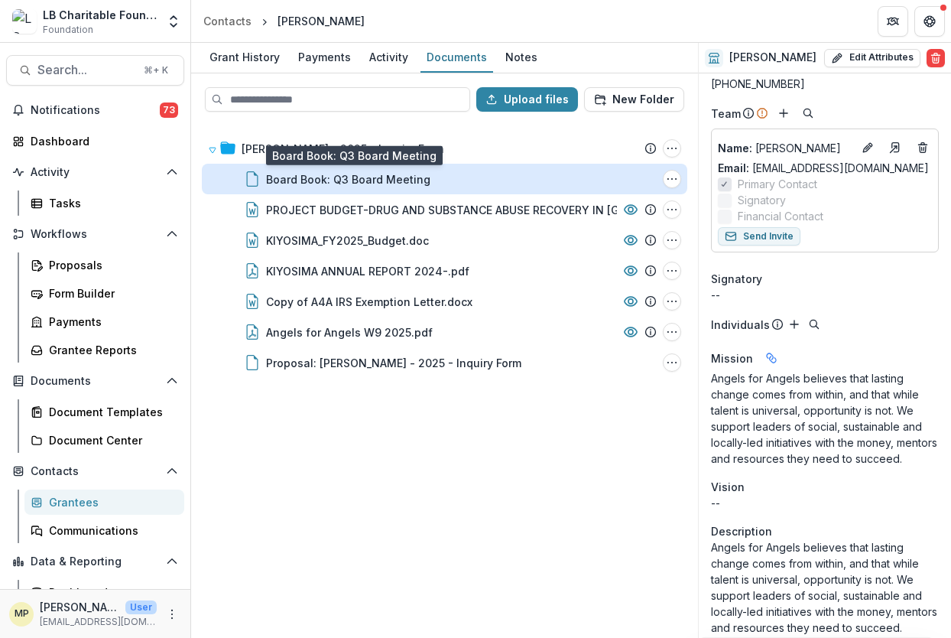
click at [344, 186] on div "Board Book: Q3 Board Meeting" at bounding box center [348, 179] width 164 height 16
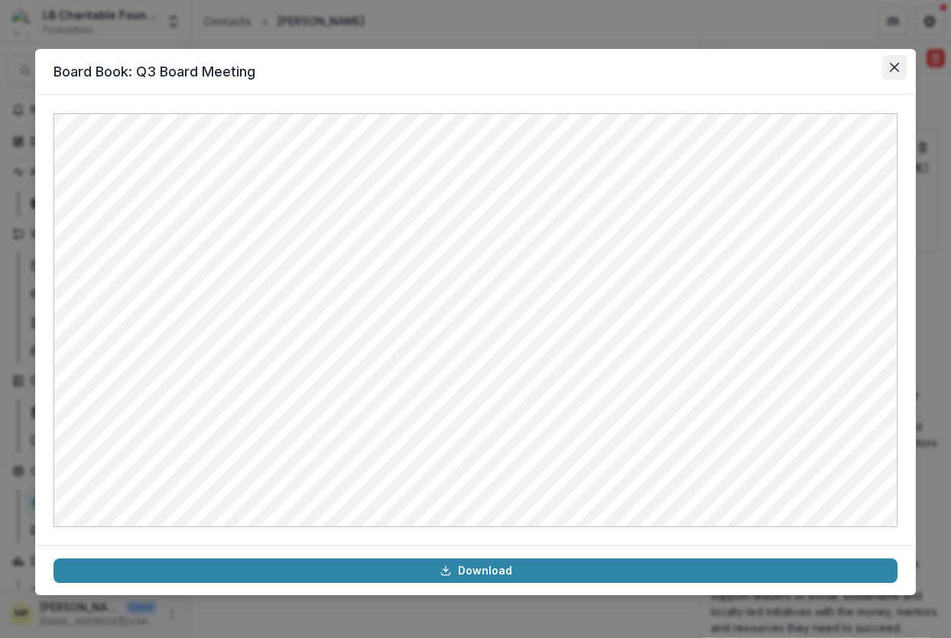
click at [894, 67] on icon "Close" at bounding box center [894, 67] width 9 height 9
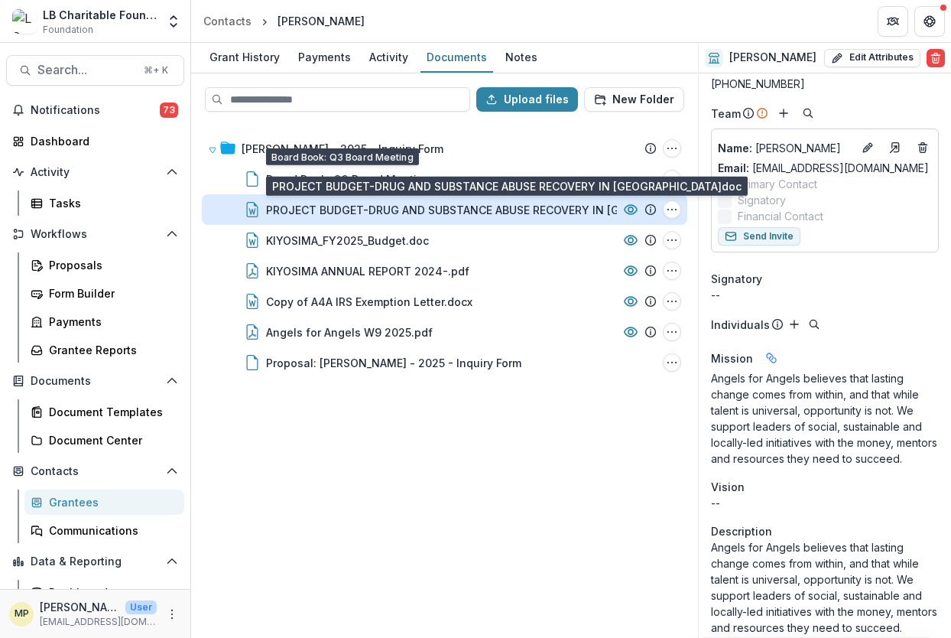
click at [446, 213] on div "PROJECT BUDGET-DRUG AND SUBSTANCE ABUSE RECOVERY IN [GEOGRAPHIC_DATA]doc" at bounding box center [500, 210] width 469 height 16
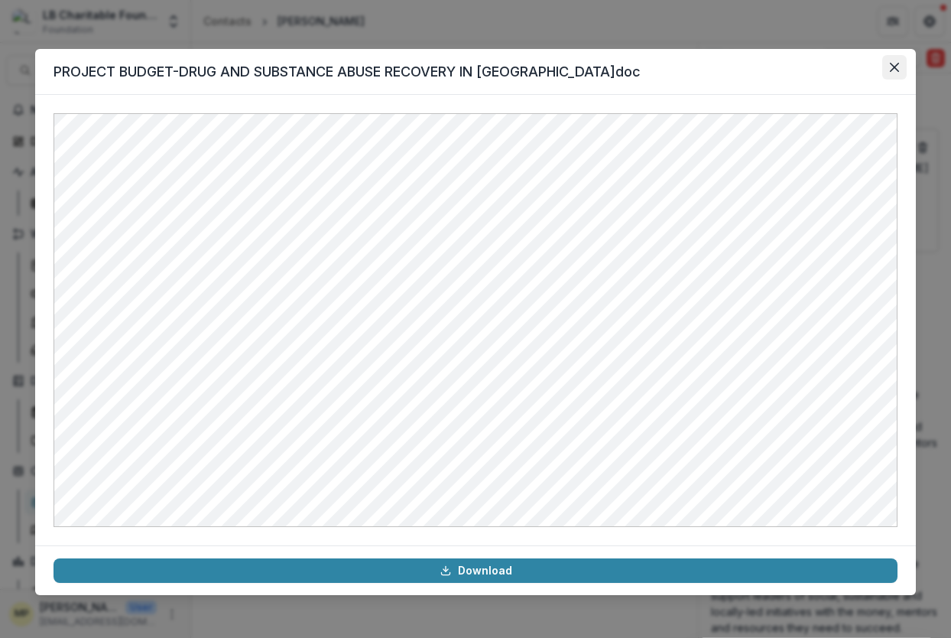
click at [893, 64] on icon "Close" at bounding box center [894, 67] width 9 height 9
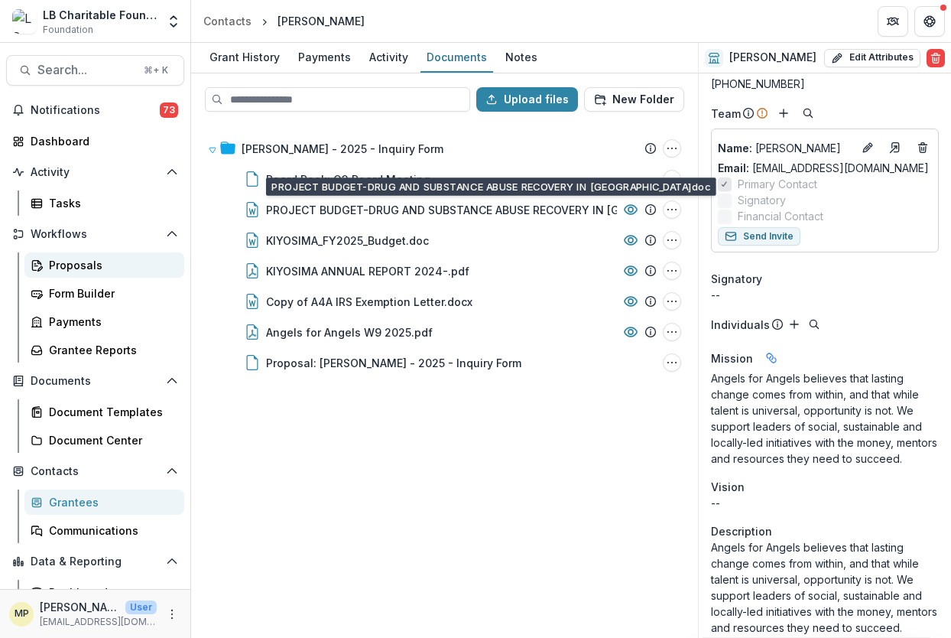
click at [64, 271] on div "Proposals" at bounding box center [110, 265] width 123 height 16
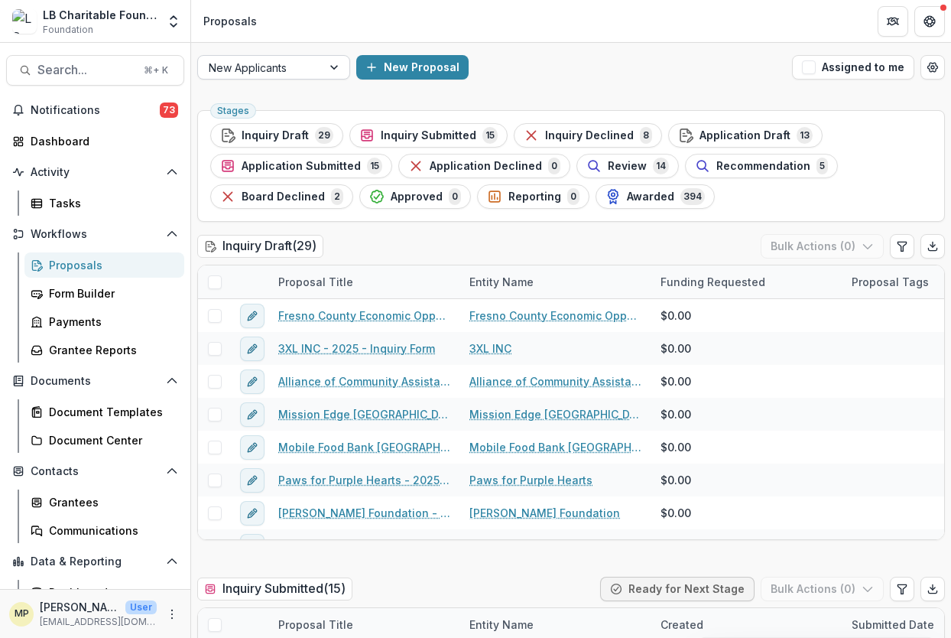
click at [336, 67] on div at bounding box center [336, 67] width 28 height 23
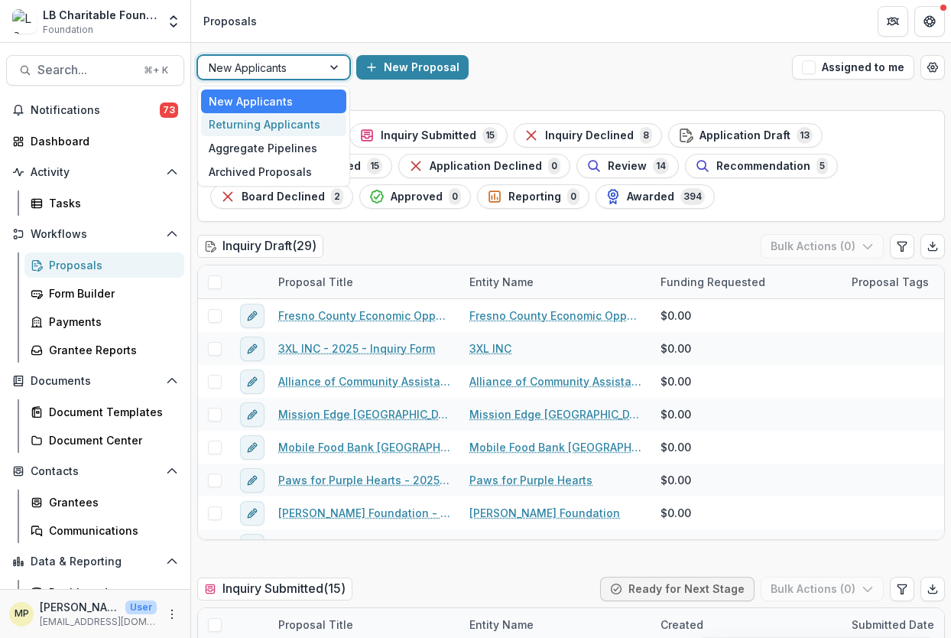
click at [284, 125] on div "Returning Applicants" at bounding box center [273, 125] width 145 height 24
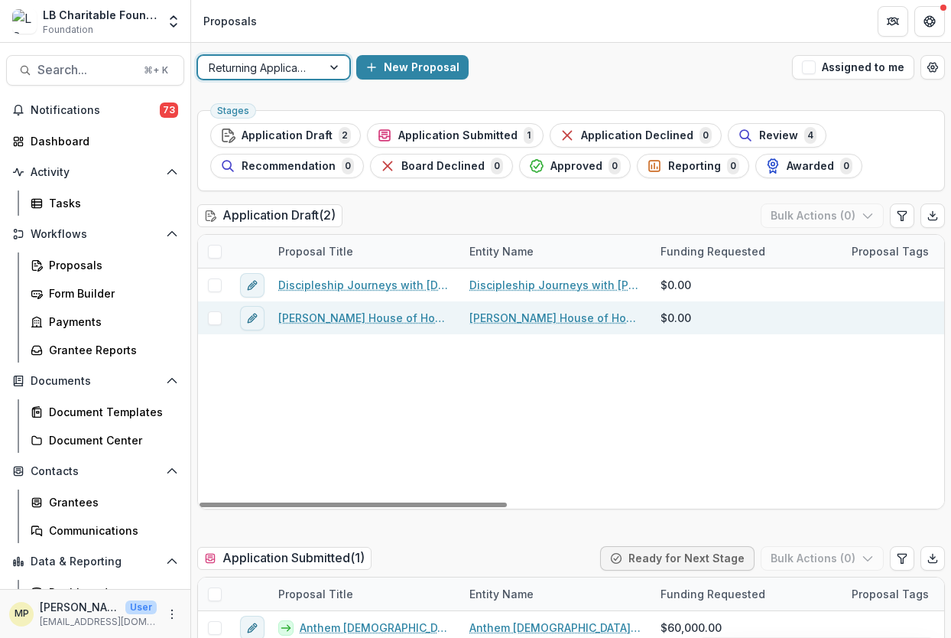
click at [407, 316] on link "[PERSON_NAME] House of Hope [US_STATE] - 2025 - Returning Grantee Application F…" at bounding box center [364, 318] width 173 height 16
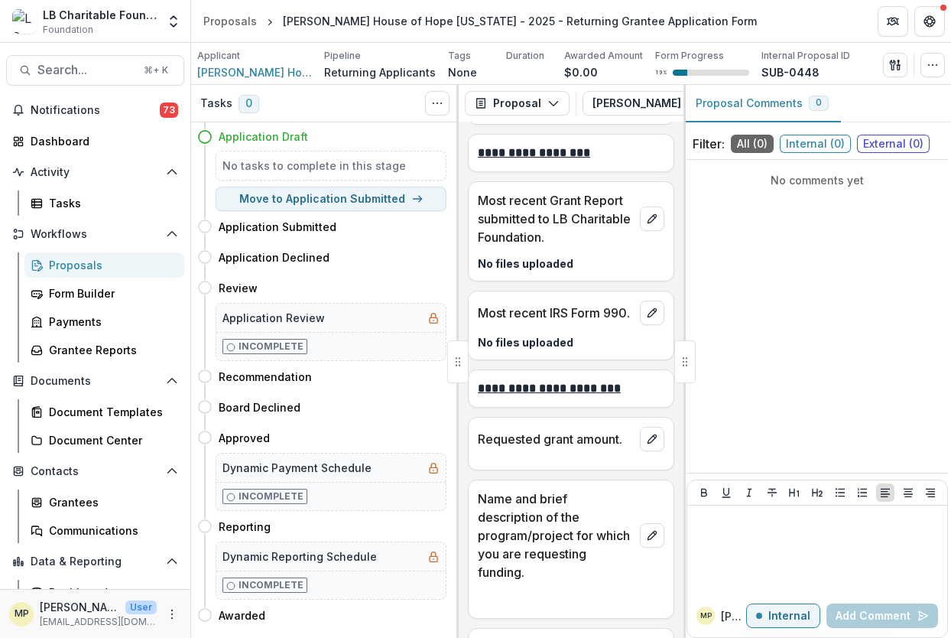
scroll to position [688, 0]
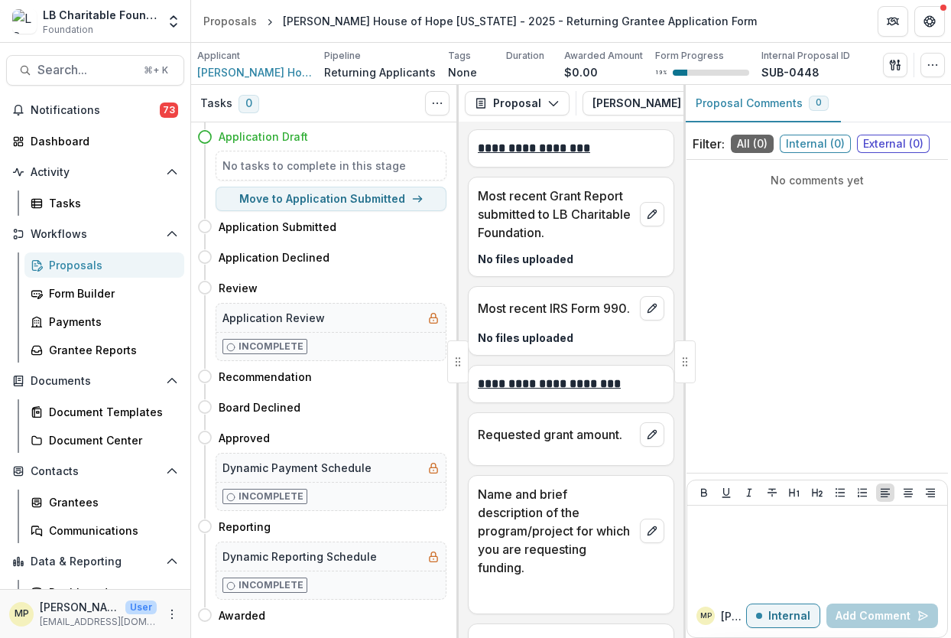
click at [75, 261] on div "Proposals" at bounding box center [110, 265] width 123 height 16
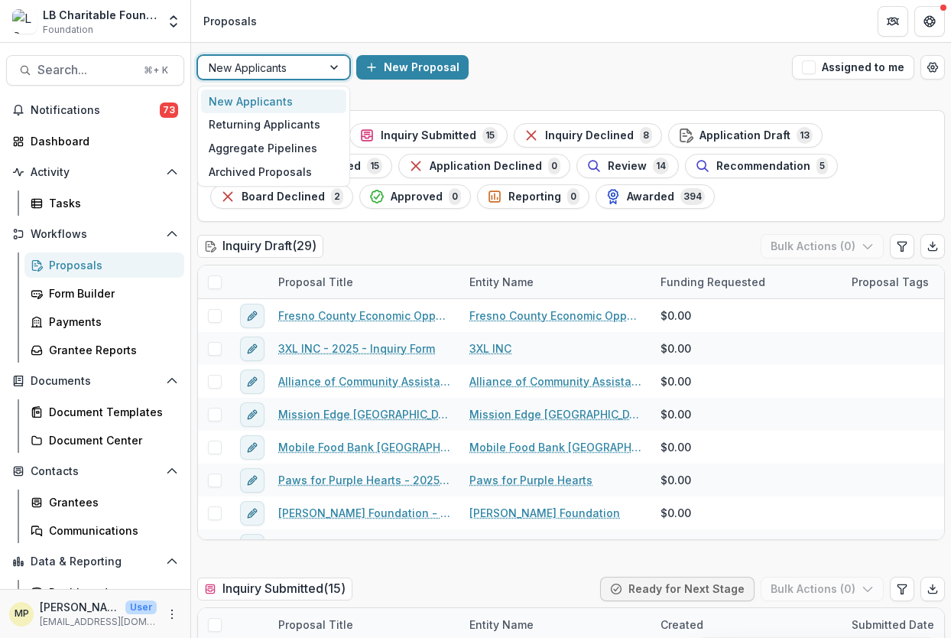
click at [336, 69] on div at bounding box center [336, 67] width 28 height 23
click at [265, 123] on div "Returning Applicants" at bounding box center [273, 125] width 145 height 24
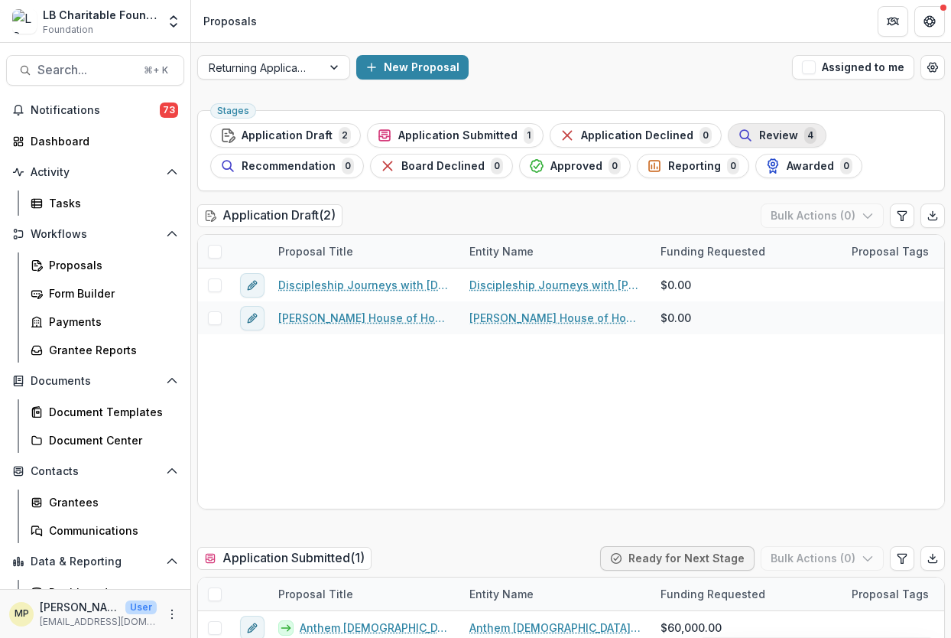
click at [760, 139] on span "Review" at bounding box center [778, 135] width 39 height 13
